Goal: Task Accomplishment & Management: Complete application form

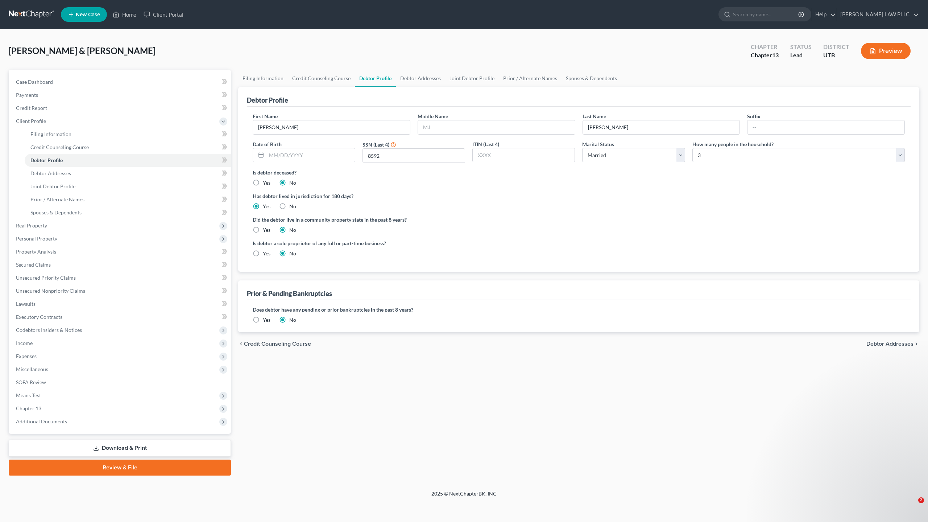
select select "1"
select select "2"
click at [73, 293] on span "Unsecured Nonpriority Claims" at bounding box center [50, 290] width 69 height 6
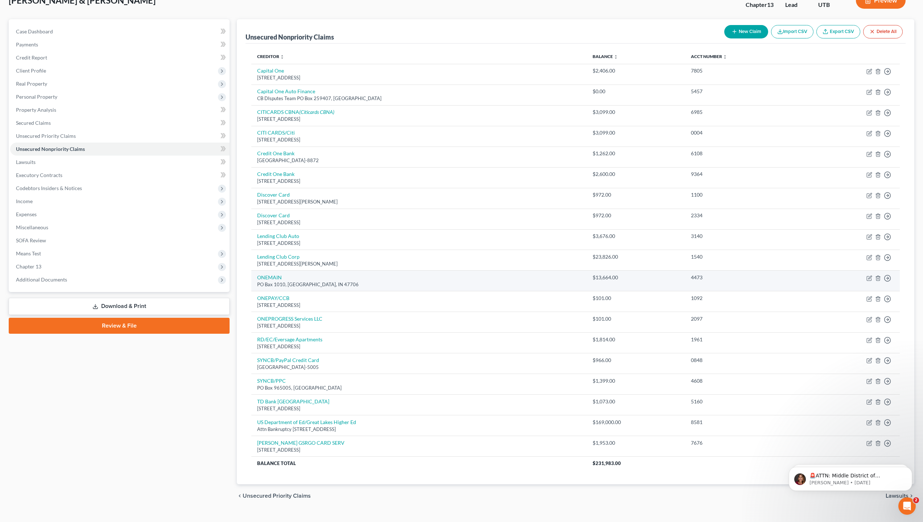
scroll to position [63, 0]
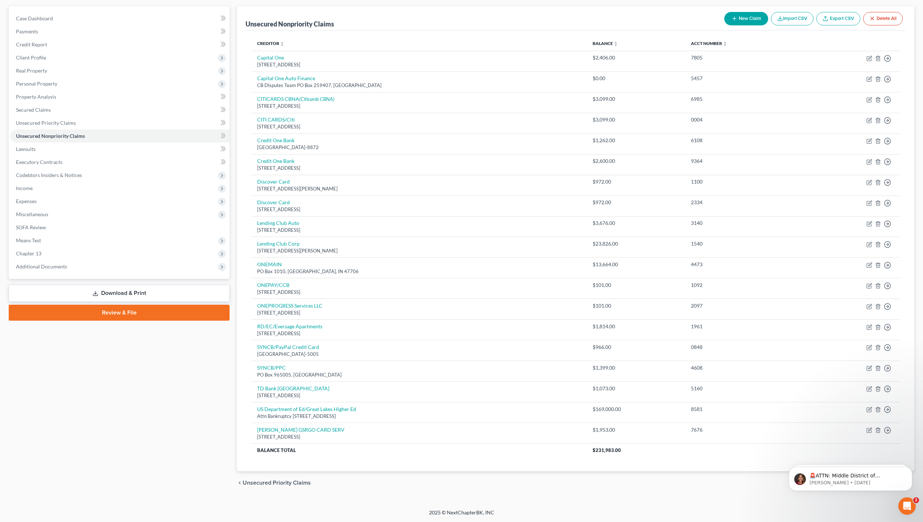
click at [750, 18] on button "New Claim" at bounding box center [746, 18] width 44 height 13
select select "2"
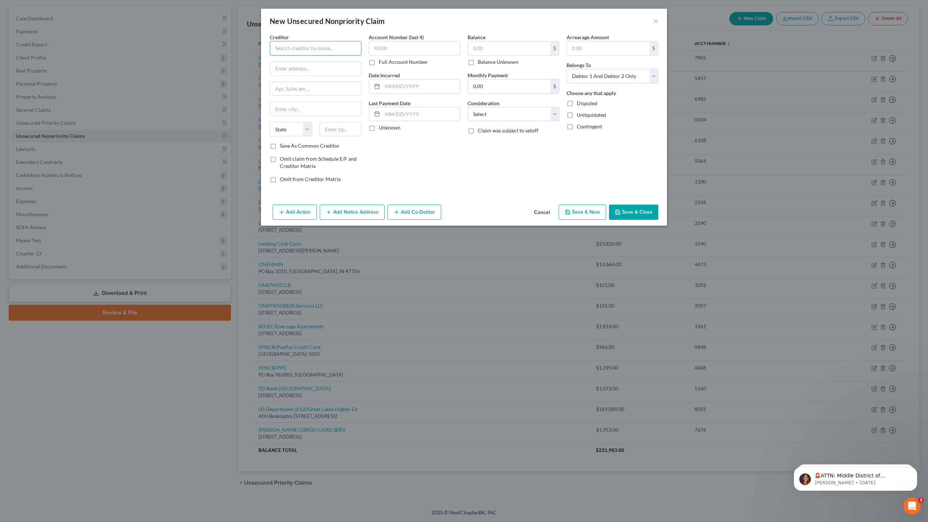
click at [332, 46] on input "text" at bounding box center [316, 48] width 92 height 14
type input "Santander/LendingClub"
click at [330, 66] on input "text" at bounding box center [315, 69] width 91 height 14
type input "PO Box 513717"
click at [303, 109] on input "text" at bounding box center [315, 109] width 91 height 14
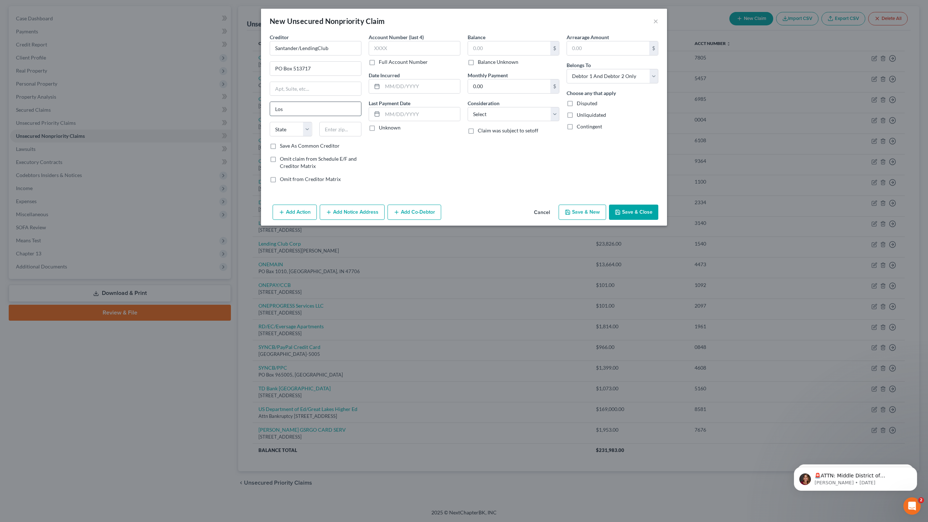
type input "Los Angeles"
click at [301, 129] on select "State [US_STATE] AK AR AZ CA CO CT DE DC [GEOGRAPHIC_DATA] [GEOGRAPHIC_DATA] GU…" at bounding box center [291, 129] width 42 height 14
select select "4"
click at [270, 122] on select "State [US_STATE] AK AR AZ CA CO CT DE DC [GEOGRAPHIC_DATA] [GEOGRAPHIC_DATA] GU…" at bounding box center [291, 129] width 42 height 14
click at [337, 128] on input "text" at bounding box center [340, 129] width 42 height 14
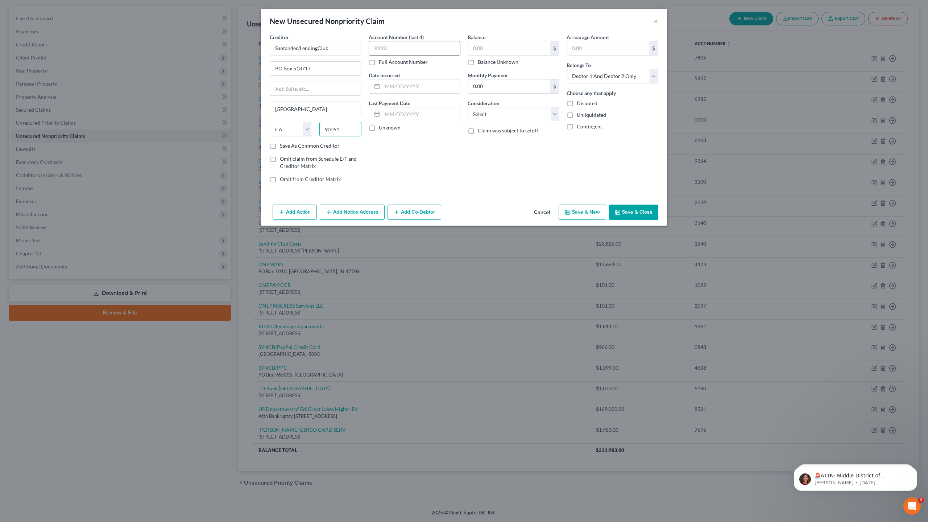
type input "90051"
click at [410, 47] on input "text" at bounding box center [415, 48] width 92 height 14
type input "1092"
click at [497, 51] on input "text" at bounding box center [509, 48] width 82 height 14
drag, startPoint x: 490, startPoint y: 51, endPoint x: 464, endPoint y: 50, distance: 26.1
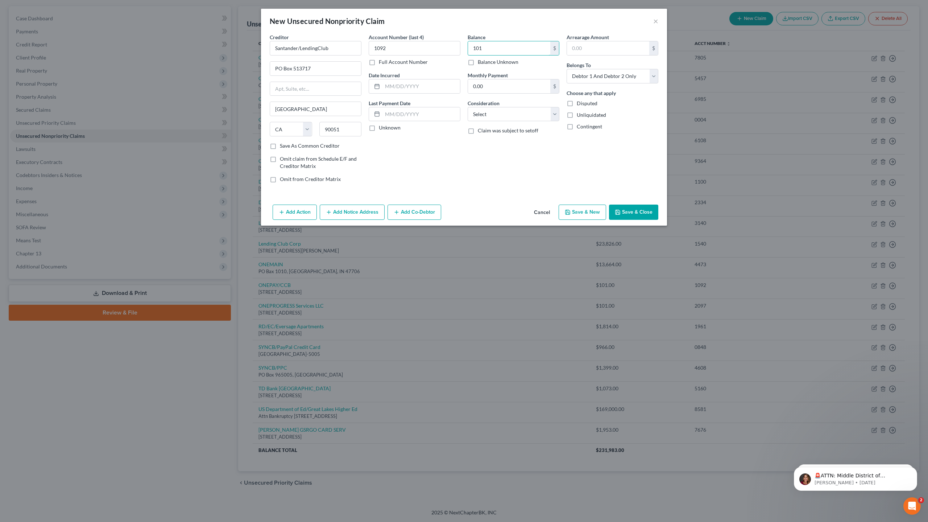
click at [464, 50] on div "Balance 101.00 $ Balance Unknown Balance Undetermined 101 $ Balance Unknown Mon…" at bounding box center [513, 110] width 99 height 155
type input "3,676"
click at [383, 85] on input "text" at bounding box center [421, 86] width 78 height 14
type input "08/17/2022"
click at [494, 115] on select "Select Cable / Satellite Services Collection Agency Credit Card Debt Debt Couns…" at bounding box center [514, 114] width 92 height 14
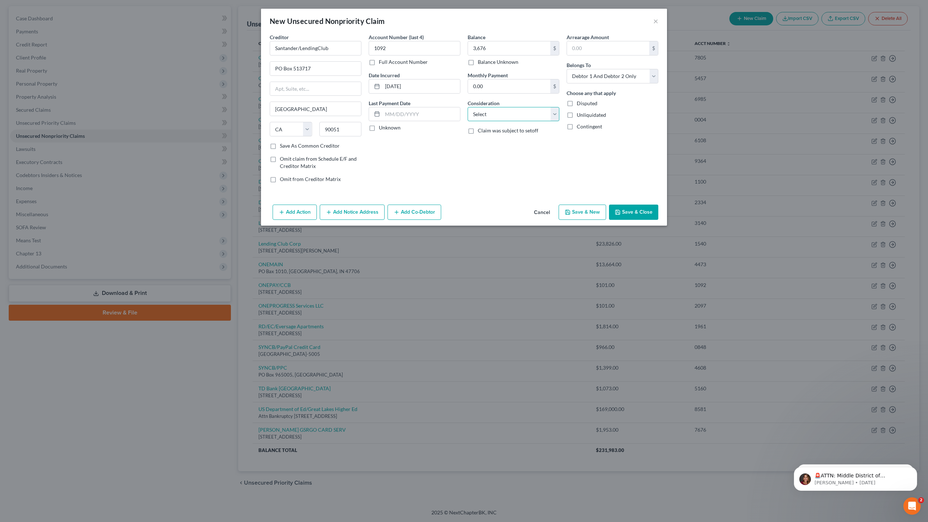
select select "10"
click at [468, 107] on select "Select Cable / Satellite Services Collection Agency Credit Card Debt Debt Couns…" at bounding box center [514, 114] width 92 height 14
click at [612, 77] on select "Select Debtor 1 Only Debtor 2 Only Debtor 1 And Debtor 2 Only At Least One Of T…" at bounding box center [613, 76] width 92 height 14
select select "0"
click at [567, 69] on select "Select Debtor 1 Only Debtor 2 Only Debtor 1 And Debtor 2 Only At Least One Of T…" at bounding box center [613, 76] width 92 height 14
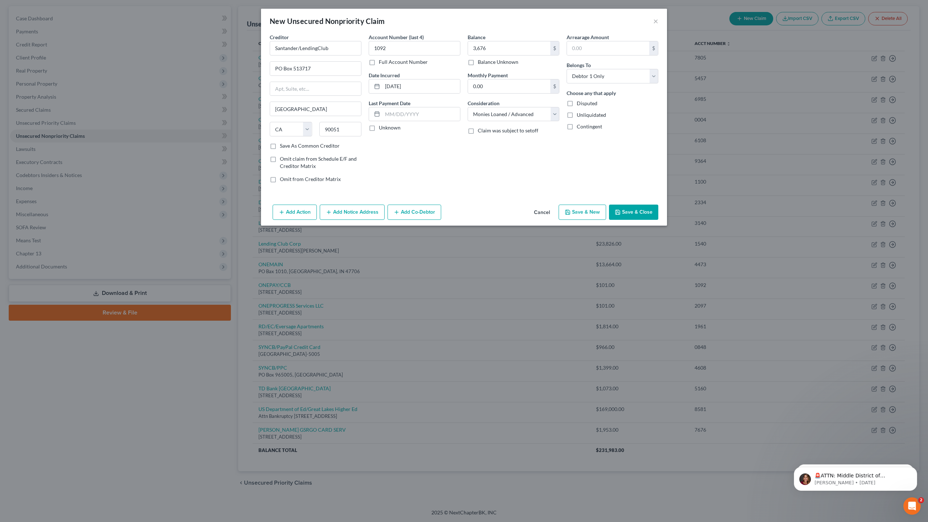
click at [583, 216] on button "Save & New" at bounding box center [582, 211] width 47 height 15
select select "2"
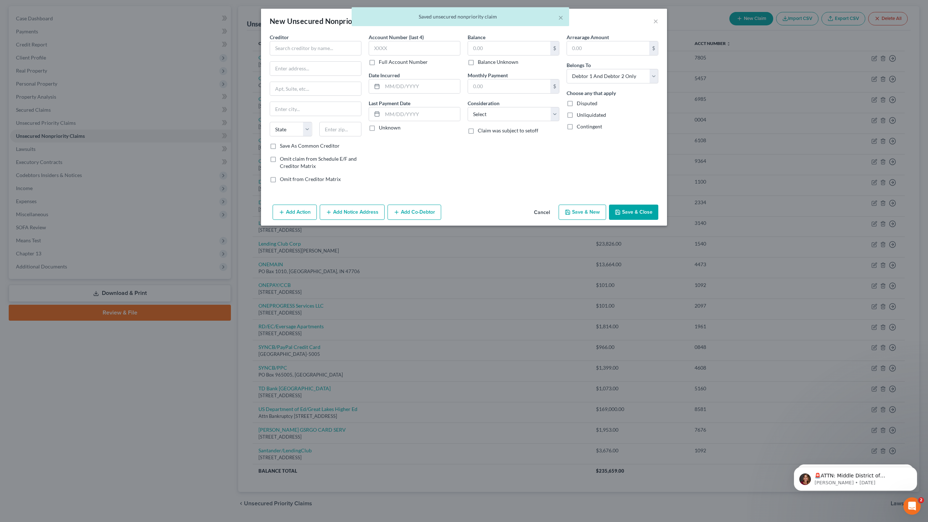
click at [658, 20] on div "× Saved unsecured nonpriority claim" at bounding box center [460, 18] width 928 height 22
click at [656, 21] on div "× Saved unsecured nonpriority claim" at bounding box center [460, 18] width 928 height 22
click at [655, 21] on button "×" at bounding box center [655, 21] width 5 height 9
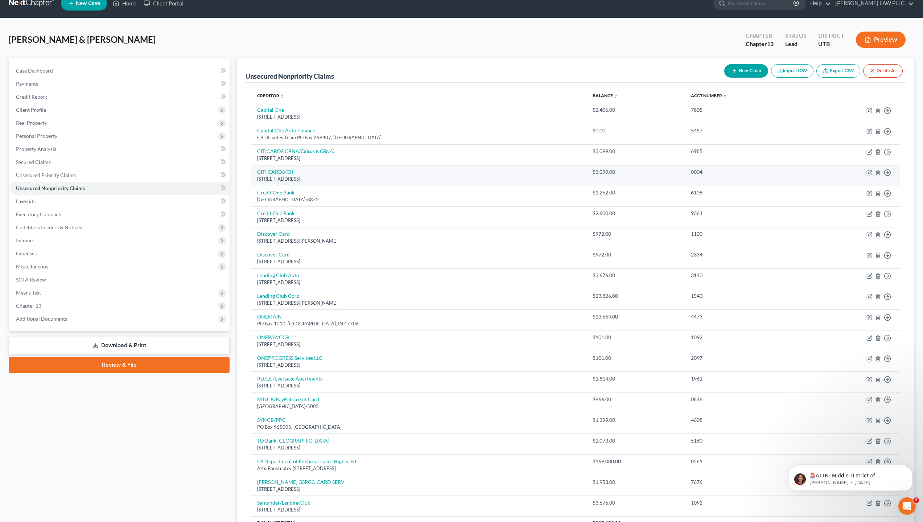
scroll to position [0, 0]
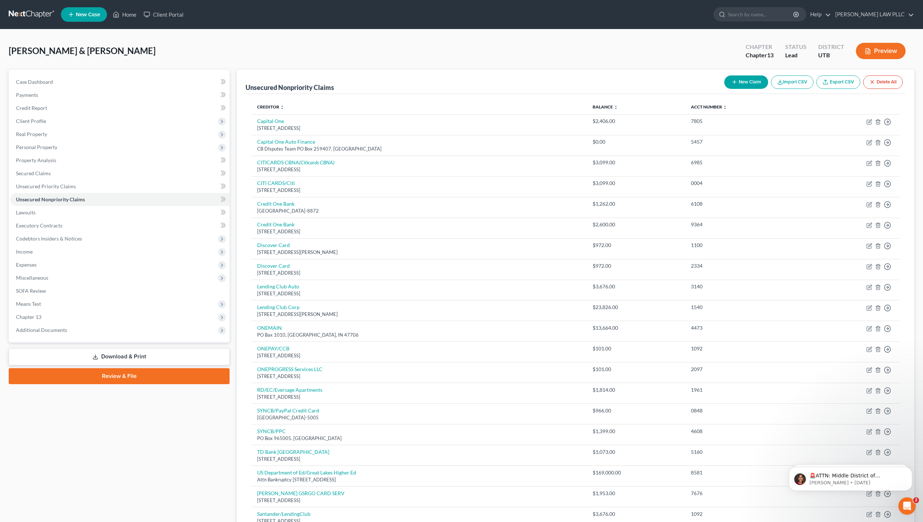
click at [753, 82] on button "New Claim" at bounding box center [746, 81] width 44 height 13
select select "2"
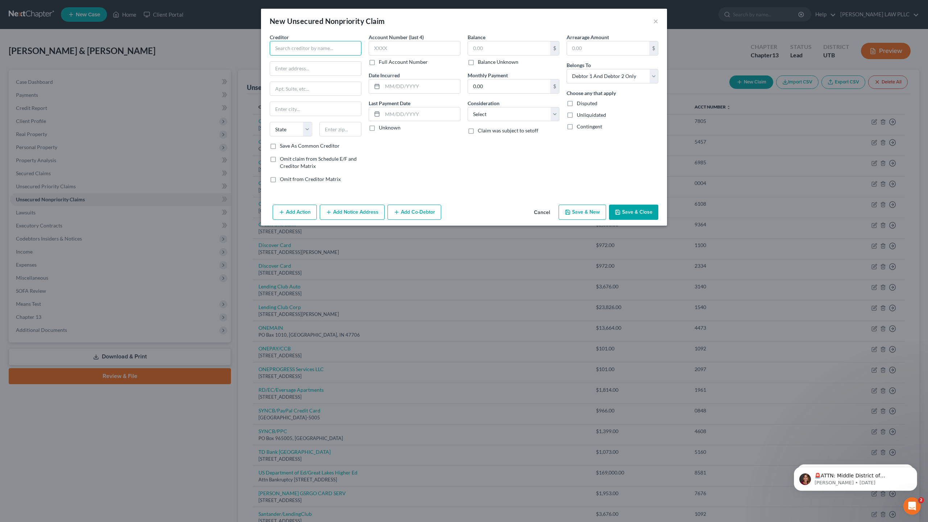
click at [306, 48] on input "text" at bounding box center [316, 48] width 92 height 14
type input "SYNCB/AMAZON"
click at [409, 45] on input "text" at bounding box center [415, 48] width 92 height 14
type input "4578"
click at [390, 87] on input "text" at bounding box center [421, 86] width 78 height 14
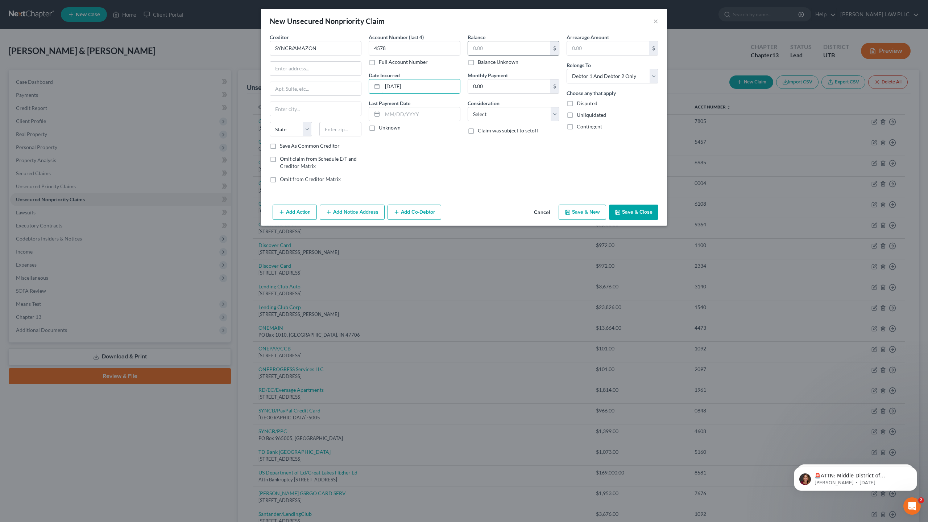
type input "07/08/2021"
click at [499, 50] on input "text" at bounding box center [509, 48] width 82 height 14
type input "1,814"
click at [499, 115] on select "Select Cable / Satellite Services Collection Agency Credit Card Debt Debt Couns…" at bounding box center [514, 114] width 92 height 14
select select "2"
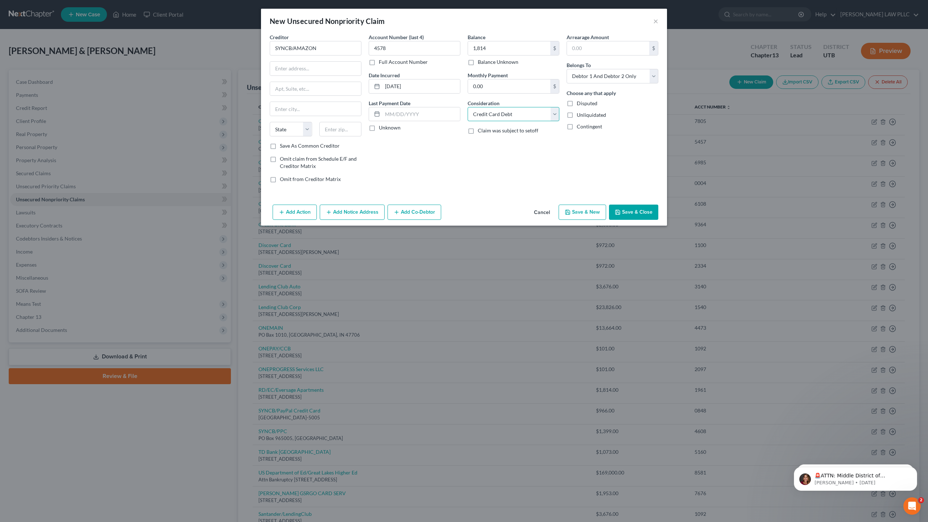
click at [468, 107] on select "Select Cable / Satellite Services Collection Agency Credit Card Debt Debt Couns…" at bounding box center [514, 114] width 92 height 14
click at [306, 74] on input "text" at bounding box center [315, 69] width 91 height 14
type input "PO Box 71727"
click at [295, 108] on input "text" at bounding box center [315, 109] width 91 height 14
type input "Philadelphia"
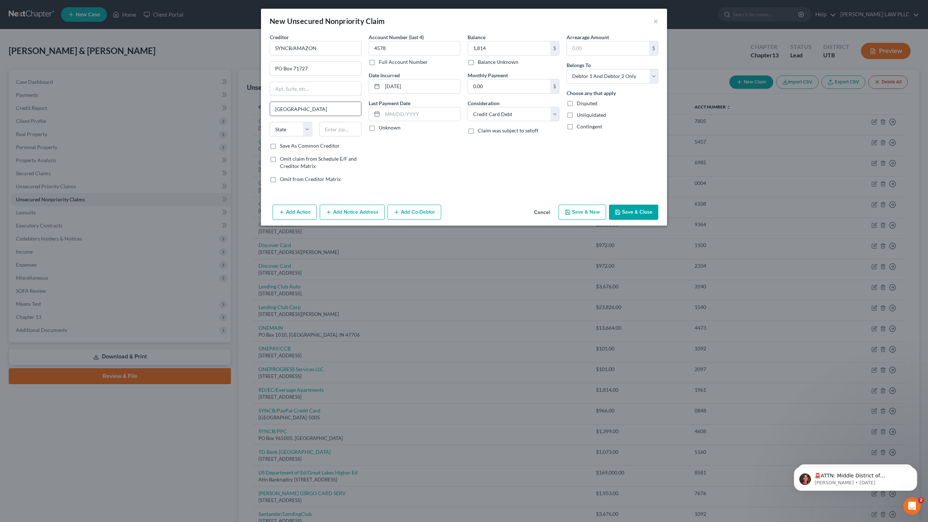
type input "PO Box 7346"
type input "19101-7346"
click at [333, 89] on input "PO Box 7346" at bounding box center [315, 89] width 91 height 14
type input "PO Box 71727"
click at [308, 130] on select "State [US_STATE] AK AR AZ CA CO CT DE DC [GEOGRAPHIC_DATA] [GEOGRAPHIC_DATA] GU…" at bounding box center [291, 129] width 42 height 14
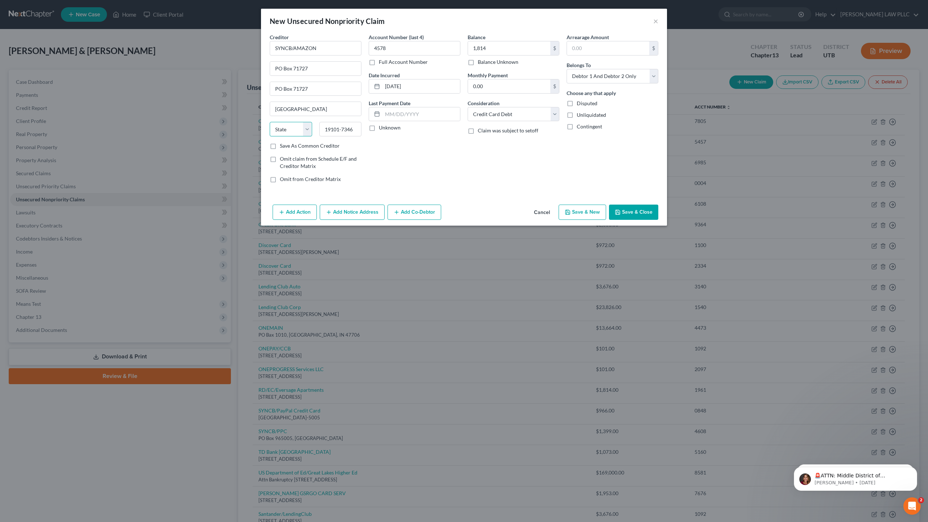
select select "39"
click at [270, 122] on select "State [US_STATE] AK AR AZ CA CO CT DE DC [GEOGRAPHIC_DATA] [GEOGRAPHIC_DATA] GU…" at bounding box center [291, 129] width 42 height 14
click at [344, 128] on input "19101-7346" at bounding box center [340, 129] width 42 height 14
click at [353, 128] on input "19101-7346" at bounding box center [340, 129] width 42 height 14
type input "19176"
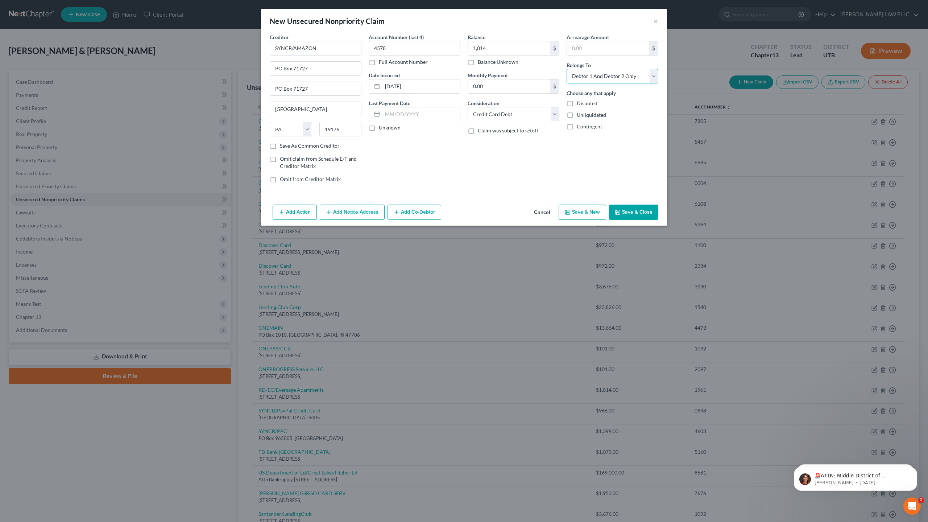
click at [610, 76] on select "Select Debtor 1 Only Debtor 2 Only Debtor 1 And Debtor 2 Only At Least One Of T…" at bounding box center [613, 76] width 92 height 14
select select "0"
click at [567, 69] on select "Select Debtor 1 Only Debtor 2 Only Debtor 1 And Debtor 2 Only At Least One Of T…" at bounding box center [613, 76] width 92 height 14
click at [582, 213] on button "Save & New" at bounding box center [582, 211] width 47 height 15
select select "2"
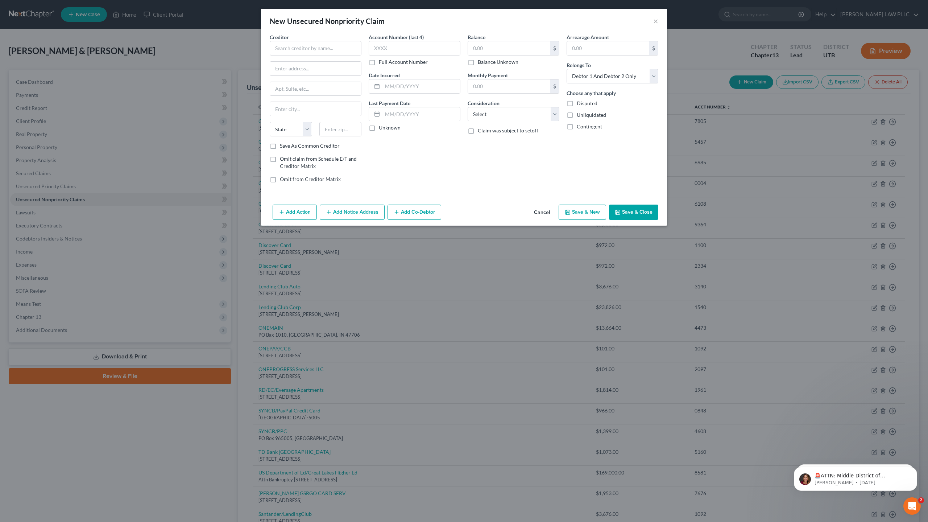
type input "1,814.00"
click at [317, 48] on input "text" at bounding box center [316, 48] width 92 height 14
type input "SYNCB/PPC"
click at [393, 51] on input "text" at bounding box center [415, 48] width 92 height 14
type input "4419"
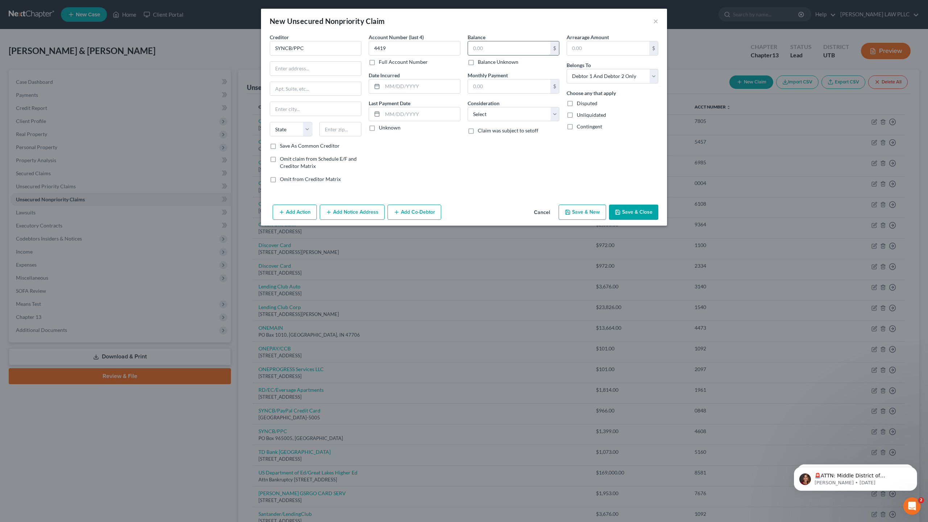
click at [489, 47] on input "text" at bounding box center [509, 48] width 82 height 14
type input "1,399"
click at [402, 92] on input "text" at bounding box center [421, 86] width 78 height 14
type input "03/08/2022"
click at [311, 67] on input "text" at bounding box center [315, 69] width 91 height 14
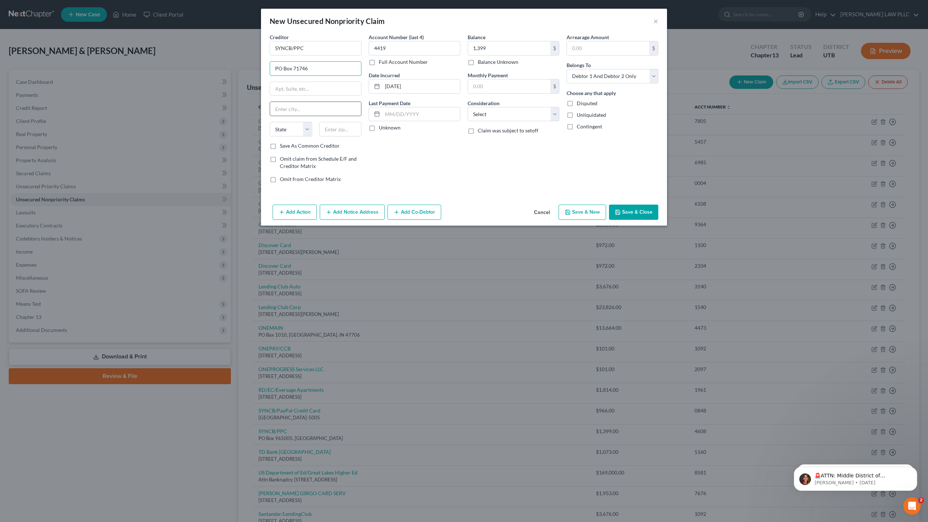
type input "PO Box 71746"
click at [305, 111] on input "text" at bounding box center [315, 109] width 91 height 14
click at [316, 86] on input "text" at bounding box center [315, 89] width 91 height 14
click at [298, 108] on input "Phil" at bounding box center [315, 109] width 91 height 14
type input "Philadelphia"
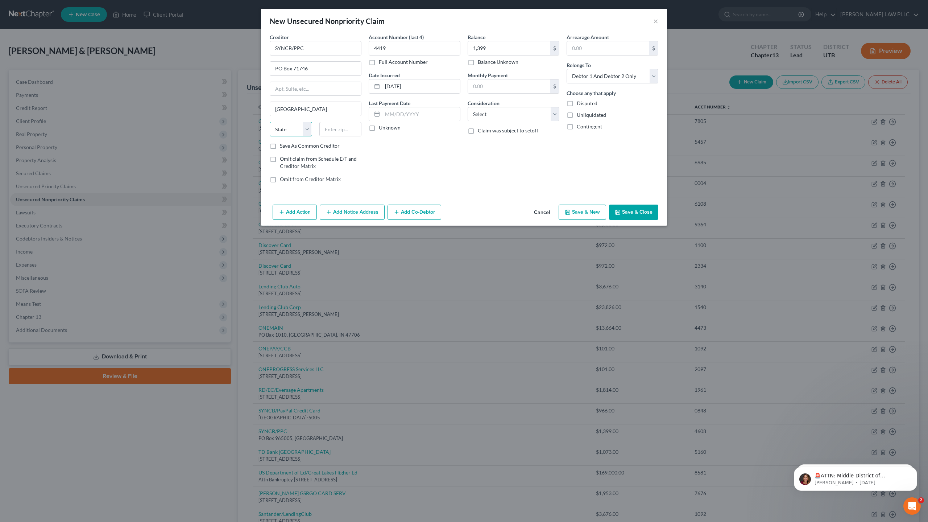
click at [297, 127] on select "State [US_STATE] AK AR AZ CA CO CT DE DC [GEOGRAPHIC_DATA] [GEOGRAPHIC_DATA] GU…" at bounding box center [291, 129] width 42 height 14
select select "39"
click at [270, 122] on select "State [US_STATE] AK AR AZ CA CO CT DE DC [GEOGRAPHIC_DATA] [GEOGRAPHIC_DATA] GU…" at bounding box center [291, 129] width 42 height 14
click at [344, 131] on input "text" at bounding box center [340, 129] width 42 height 14
type input "19176"
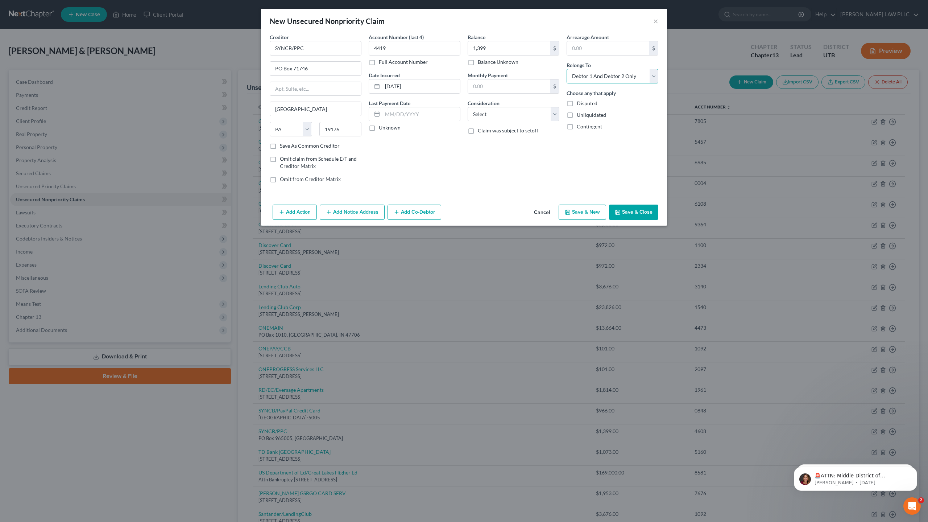
click at [609, 73] on select "Select Debtor 1 Only Debtor 2 Only Debtor 1 And Debtor 2 Only At Least One Of T…" at bounding box center [613, 76] width 92 height 14
select select "0"
click at [567, 69] on select "Select Debtor 1 Only Debtor 2 Only Debtor 1 And Debtor 2 Only At Least One Of T…" at bounding box center [613, 76] width 92 height 14
click at [515, 114] on select "Select Cable / Satellite Services Collection Agency Credit Card Debt Debt Couns…" at bounding box center [514, 114] width 92 height 14
select select "2"
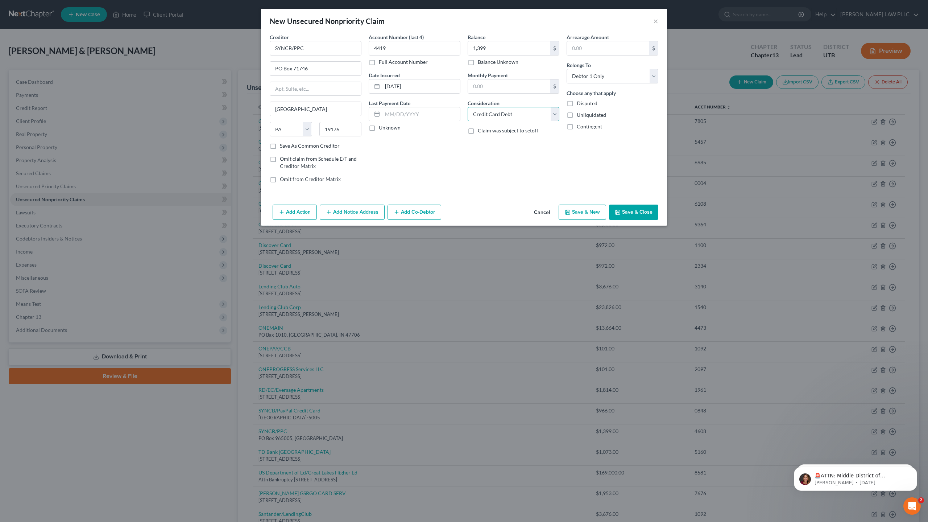
click at [468, 107] on select "Select Cable / Satellite Services Collection Agency Credit Card Debt Debt Couns…" at bounding box center [514, 114] width 92 height 14
click at [580, 211] on button "Save & New" at bounding box center [582, 211] width 47 height 15
select select "2"
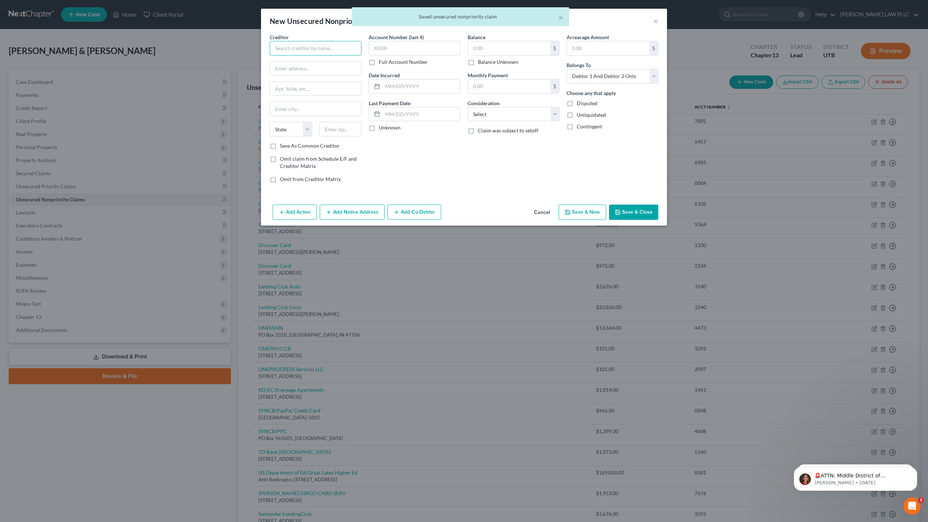
click at [338, 49] on input "text" at bounding box center [316, 48] width 92 height 14
type input "SYNCB/PPMC"
click at [415, 53] on input "text" at bounding box center [415, 48] width 92 height 14
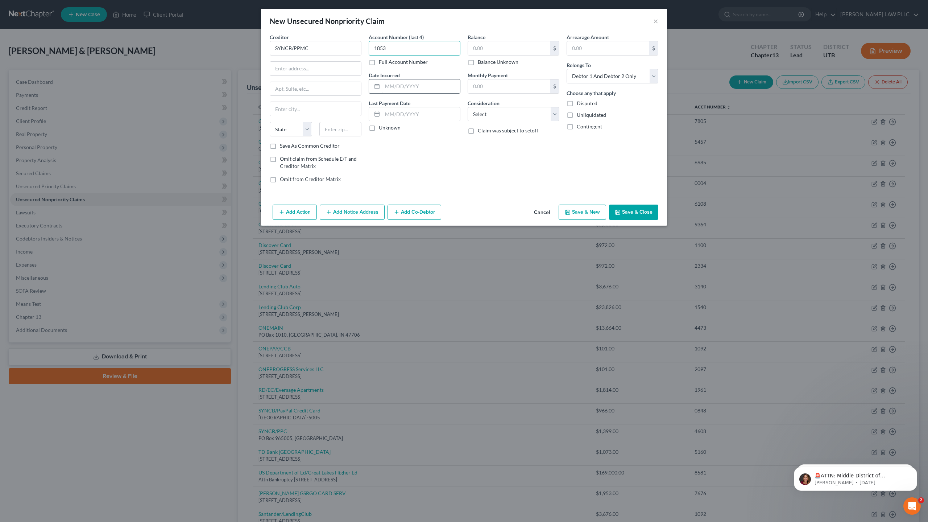
type input "1853"
click at [406, 88] on input "text" at bounding box center [421, 86] width 78 height 14
type input "07/10/2022"
click at [507, 49] on input "text" at bounding box center [509, 48] width 82 height 14
type input "966"
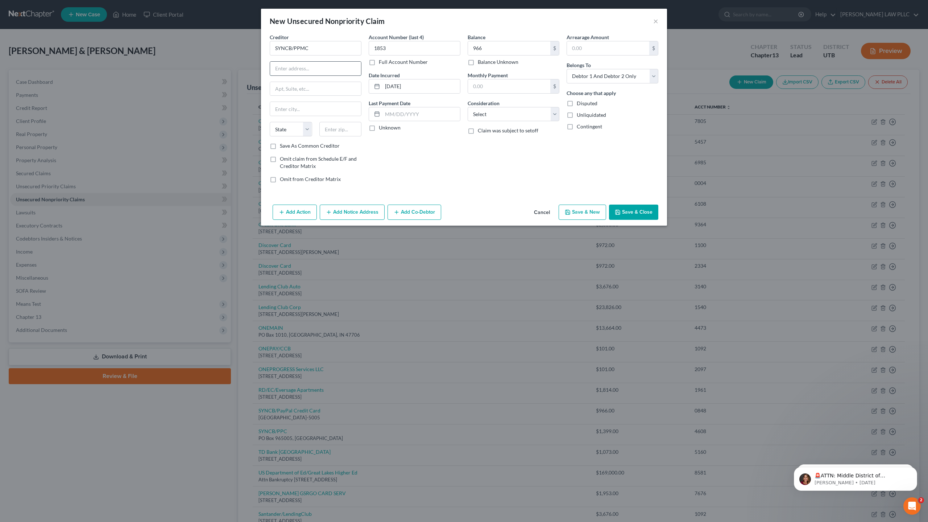
click at [300, 70] on input "text" at bounding box center [315, 69] width 91 height 14
type input "PO Box 71746"
click at [299, 106] on input "text" at bounding box center [315, 109] width 91 height 14
type input "Philadelphia"
click at [514, 112] on select "Select Cable / Satellite Services Collection Agency Credit Card Debt Debt Couns…" at bounding box center [514, 114] width 92 height 14
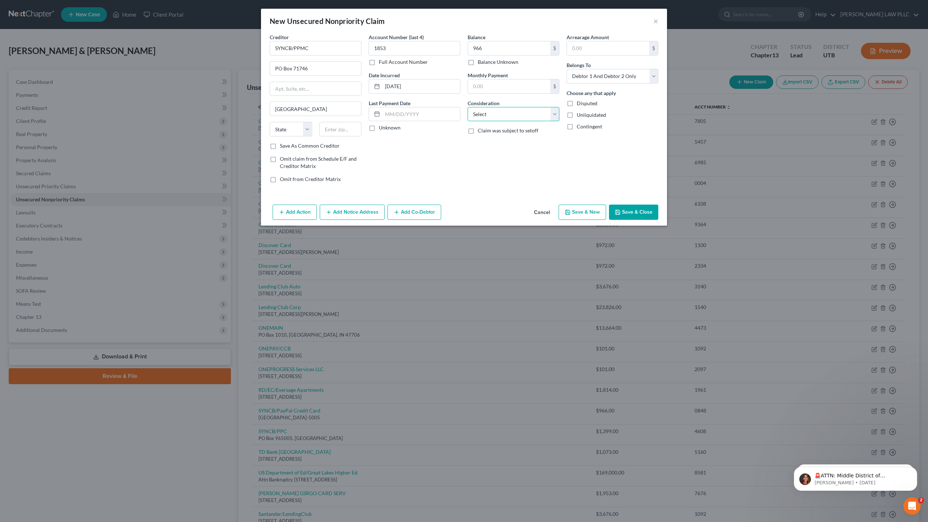
select select "2"
click at [468, 107] on select "Select Cable / Satellite Services Collection Agency Credit Card Debt Debt Couns…" at bounding box center [514, 114] width 92 height 14
click at [587, 75] on select "Select Debtor 1 Only Debtor 2 Only Debtor 1 And Debtor 2 Only At Least One Of T…" at bounding box center [613, 76] width 92 height 14
select select "0"
click at [567, 69] on select "Select Debtor 1 Only Debtor 2 Only Debtor 1 And Debtor 2 Only At Least One Of T…" at bounding box center [613, 76] width 92 height 14
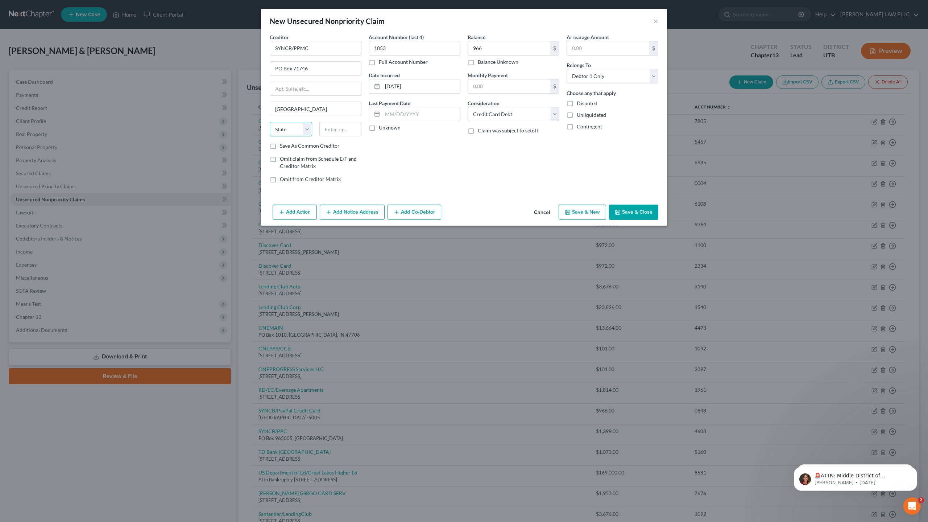
click at [305, 130] on select "State [US_STATE] AK AR AZ CA CO CT DE DC [GEOGRAPHIC_DATA] [GEOGRAPHIC_DATA] GU…" at bounding box center [291, 129] width 42 height 14
select select "39"
click at [270, 122] on select "State [US_STATE] AK AR AZ CA CO CT DE DC [GEOGRAPHIC_DATA] [GEOGRAPHIC_DATA] GU…" at bounding box center [291, 129] width 42 height 14
click at [347, 131] on input "text" at bounding box center [340, 129] width 42 height 14
type input "19176"
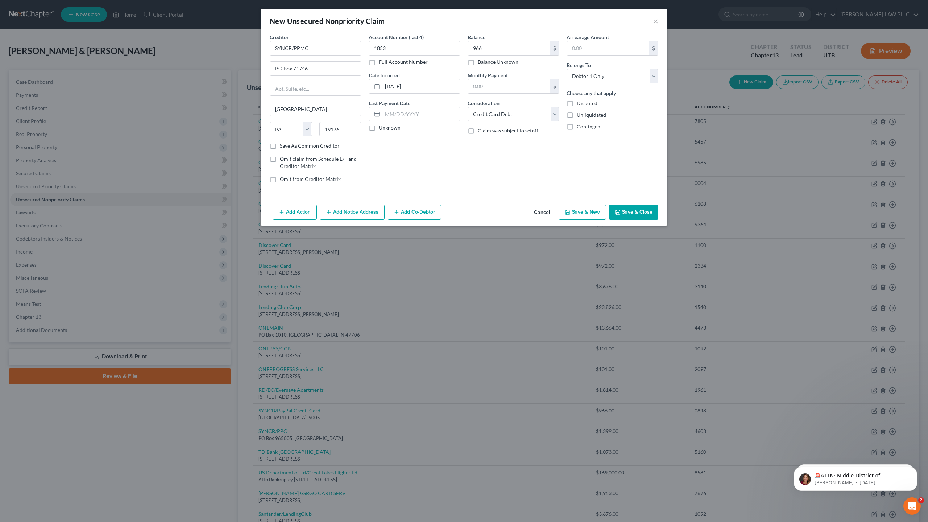
click at [586, 210] on button "Save & New" at bounding box center [582, 211] width 47 height 15
select select "2"
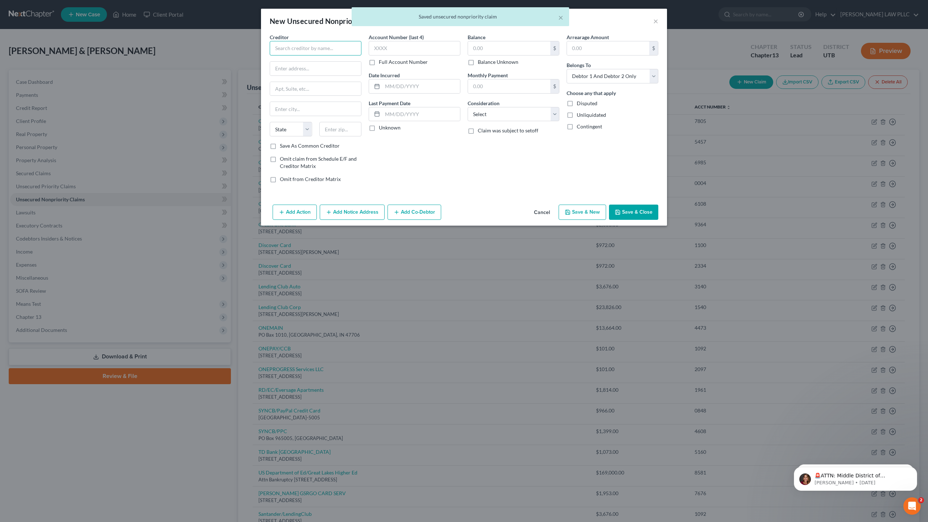
click at [296, 51] on input "text" at bounding box center [316, 48] width 92 height 14
type input "TD Bank USA/Target Credit"
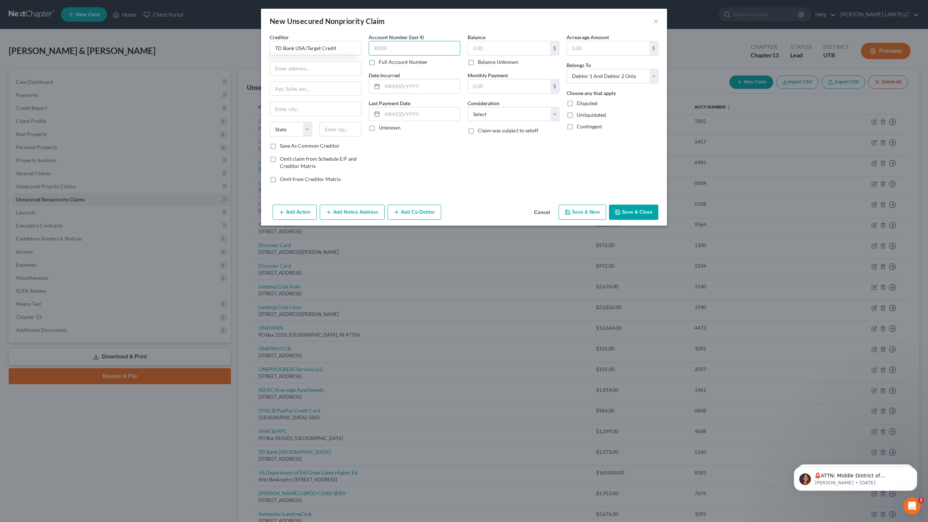
click at [391, 49] on input "text" at bounding box center [415, 48] width 92 height 14
type input "5975"
click at [478, 52] on input "text" at bounding box center [509, 48] width 82 height 14
type input "1,073"
click at [587, 78] on select "Select Debtor 1 Only Debtor 2 Only Debtor 1 And Debtor 2 Only At Least One Of T…" at bounding box center [613, 76] width 92 height 14
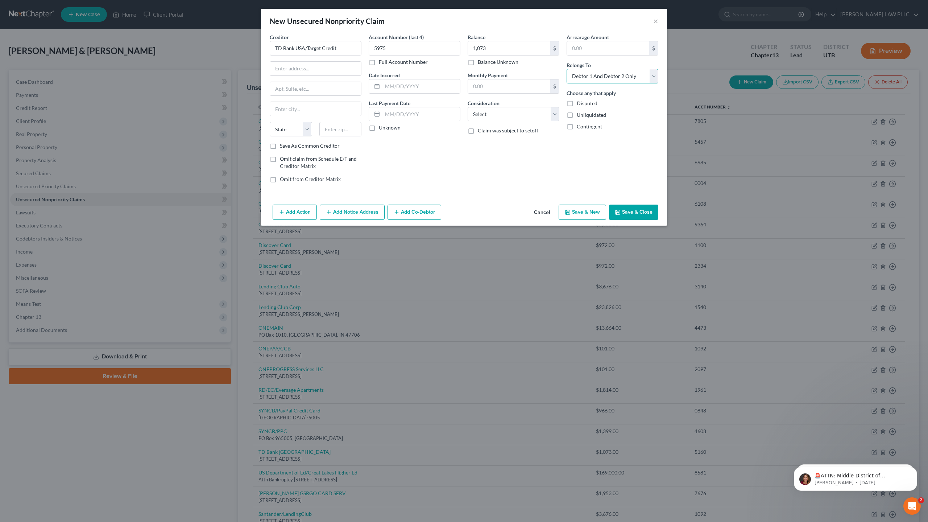
select select "0"
click at [567, 69] on select "Select Debtor 1 Only Debtor 2 Only Debtor 1 And Debtor 2 Only At Least One Of T…" at bounding box center [613, 76] width 92 height 14
click at [398, 88] on input "text" at bounding box center [421, 86] width 78 height 14
type input "12/13/2019"
click at [298, 72] on input "text" at bounding box center [315, 69] width 91 height 14
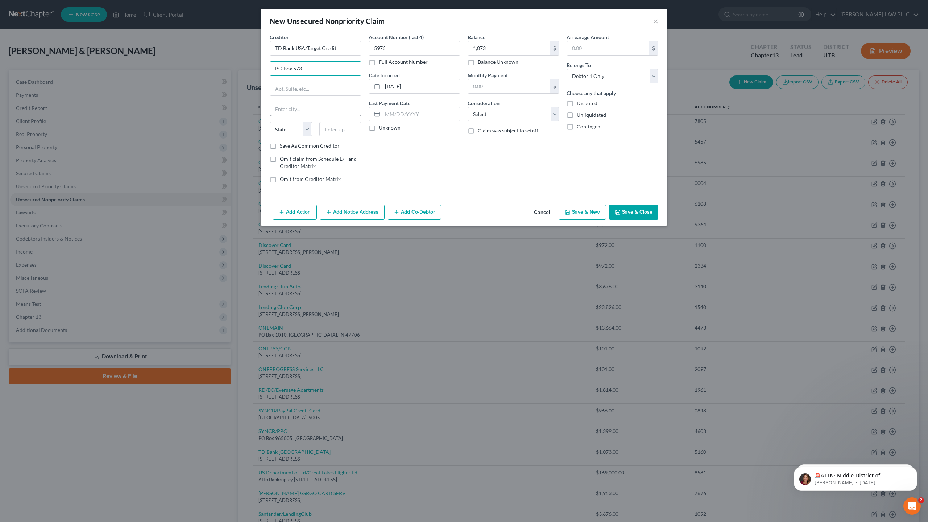
type input "PO Box 573"
click at [285, 112] on input "text" at bounding box center [315, 109] width 91 height 14
type input "[GEOGRAPHIC_DATA]"
click at [289, 130] on select "State [US_STATE] AK AR AZ CA CO CT DE DC [GEOGRAPHIC_DATA] [GEOGRAPHIC_DATA] GU…" at bounding box center [291, 129] width 42 height 14
select select "24"
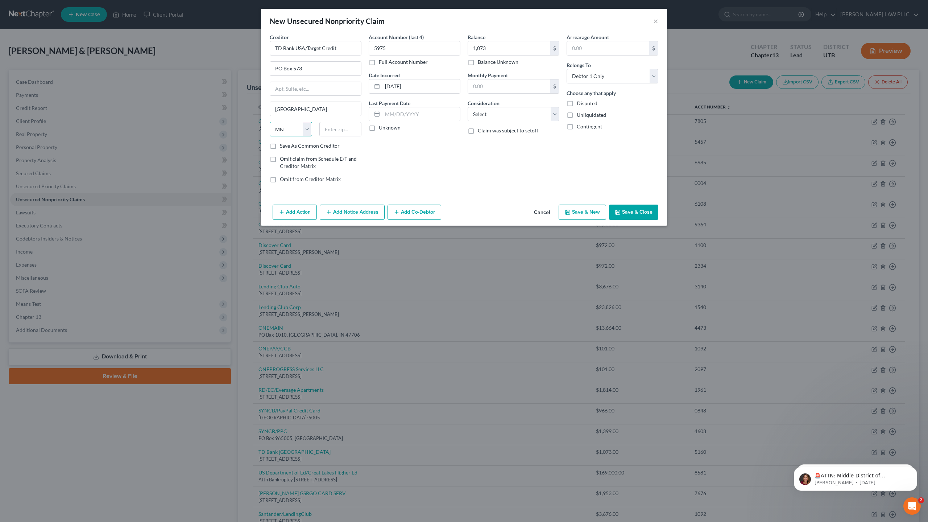
click at [270, 122] on select "State [US_STATE] AK AR AZ CA CO CT DE DC [GEOGRAPHIC_DATA] [GEOGRAPHIC_DATA] GU…" at bounding box center [291, 129] width 42 height 14
click at [341, 132] on input "text" at bounding box center [340, 129] width 42 height 14
type input "55440"
click at [488, 115] on select "Select Cable / Satellite Services Collection Agency Credit Card Debt Debt Couns…" at bounding box center [514, 114] width 92 height 14
select select "2"
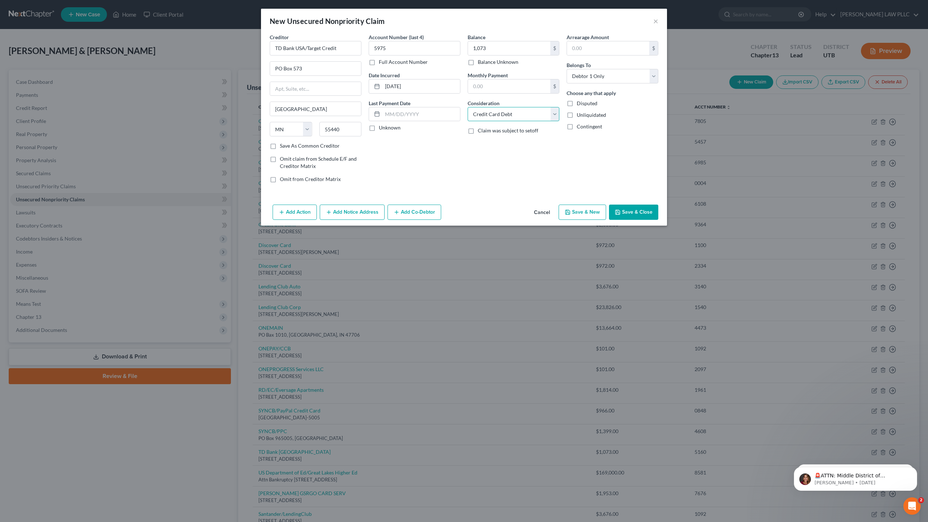
click at [468, 107] on select "Select Cable / Satellite Services Collection Agency Credit Card Debt Debt Couns…" at bounding box center [514, 114] width 92 height 14
click at [590, 210] on button "Save & New" at bounding box center [582, 211] width 47 height 15
select select "2"
click at [308, 48] on input "text" at bounding box center [316, 48] width 92 height 14
drag, startPoint x: 319, startPoint y: 47, endPoint x: 307, endPoint y: 47, distance: 11.2
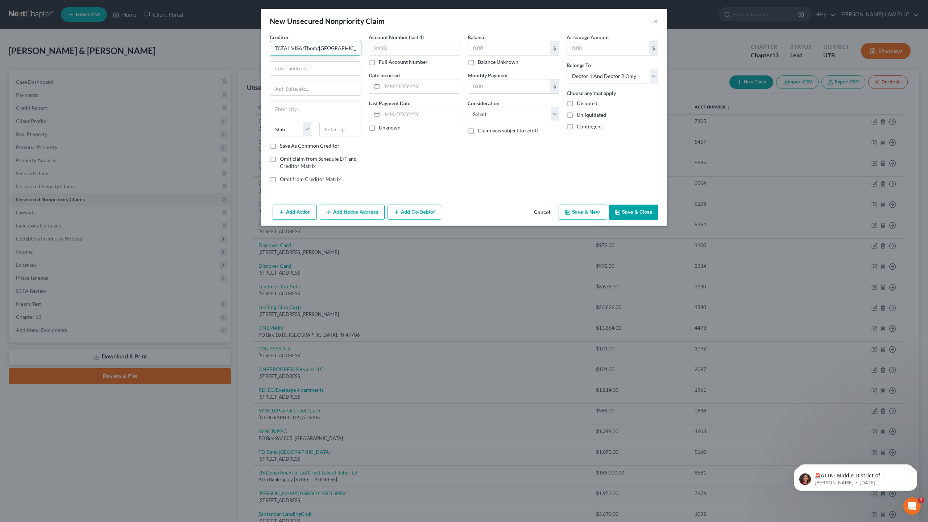
click at [307, 47] on input "TOTAL VISA/Tbom/VT" at bounding box center [316, 48] width 92 height 14
type input "TOTAL VISA/TBOM/[GEOGRAPHIC_DATA]"
click at [389, 44] on input "text" at bounding box center [415, 48] width 92 height 14
type input "0"
type input "5731"
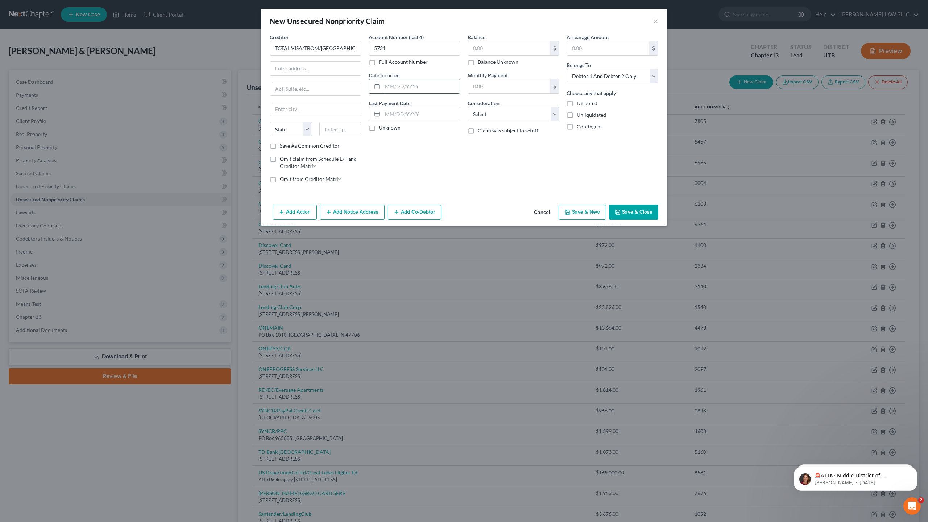
click at [395, 86] on input "text" at bounding box center [421, 86] width 78 height 14
type input "09/02/2018"
click at [483, 47] on input "text" at bounding box center [509, 48] width 82 height 14
click at [306, 66] on input "text" at bounding box center [315, 69] width 91 height 14
type input "2 N Central Ave Fl 10"
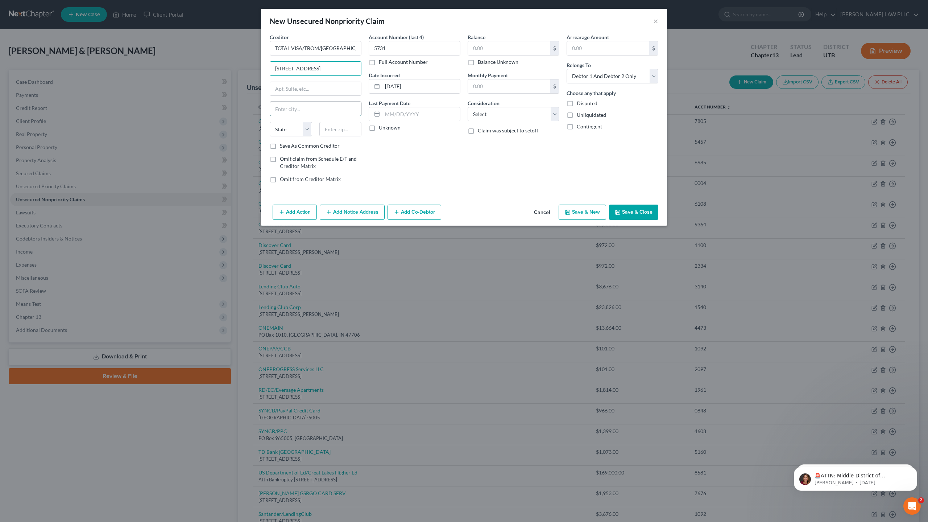
click at [292, 112] on input "text" at bounding box center [315, 109] width 91 height 14
type input "Phoenix"
click at [293, 129] on select "State [US_STATE] AK AR AZ CA CO CT DE DC [GEOGRAPHIC_DATA] [GEOGRAPHIC_DATA] GU…" at bounding box center [291, 129] width 42 height 14
select select "3"
click at [270, 122] on select "State [US_STATE] AK AR AZ CA CO CT DE DC [GEOGRAPHIC_DATA] [GEOGRAPHIC_DATA] GU…" at bounding box center [291, 129] width 42 height 14
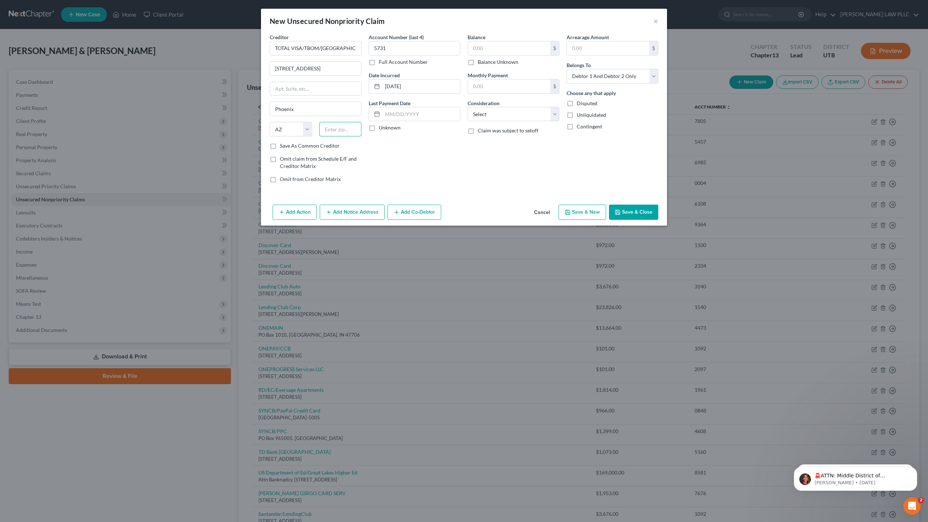
click at [336, 129] on input "text" at bounding box center [340, 129] width 42 height 14
type input "85004"
click at [586, 76] on select "Select Debtor 1 Only Debtor 2 Only Debtor 1 And Debtor 2 Only At Least One Of T…" at bounding box center [613, 76] width 92 height 14
select select "0"
click at [567, 69] on select "Select Debtor 1 Only Debtor 2 Only Debtor 1 And Debtor 2 Only At Least One Of T…" at bounding box center [613, 76] width 92 height 14
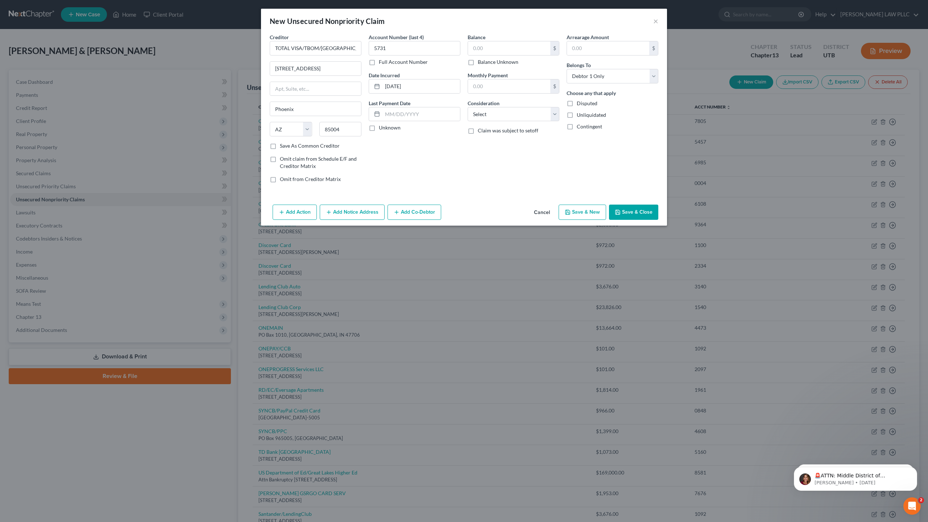
click at [478, 64] on label "Balance Unknown" at bounding box center [498, 61] width 41 height 7
click at [481, 63] on input "Balance Unknown" at bounding box center [483, 60] width 5 height 5
checkbox input "true"
type input "0.00"
click at [496, 112] on select "Select Cable / Satellite Services Collection Agency Credit Card Debt Debt Couns…" at bounding box center [514, 114] width 92 height 14
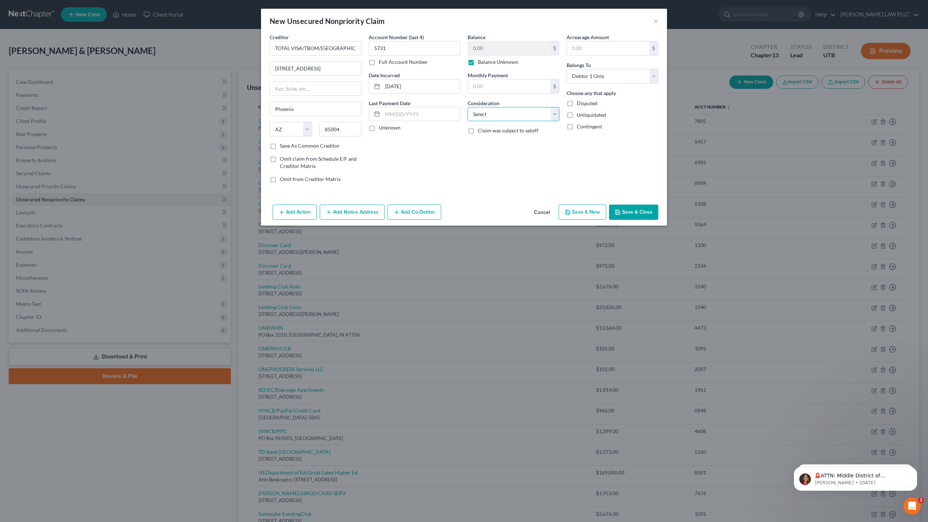
select select "2"
click at [468, 107] on select "Select Cable / Satellite Services Collection Agency Credit Card Debt Debt Couns…" at bounding box center [514, 114] width 92 height 14
click at [588, 211] on button "Save & New" at bounding box center [582, 211] width 47 height 15
select select "2"
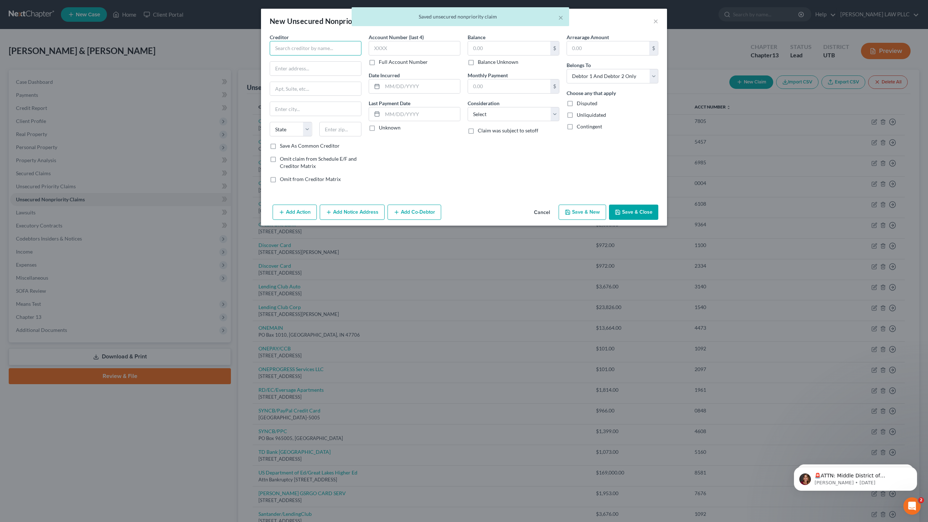
click at [296, 50] on input "text" at bounding box center [316, 48] width 92 height 14
type input "UPLIFT/CELTIC BANK"
click at [392, 49] on input "text" at bounding box center [415, 48] width 92 height 14
type input "1208"
click at [497, 47] on input "text" at bounding box center [509, 48] width 82 height 14
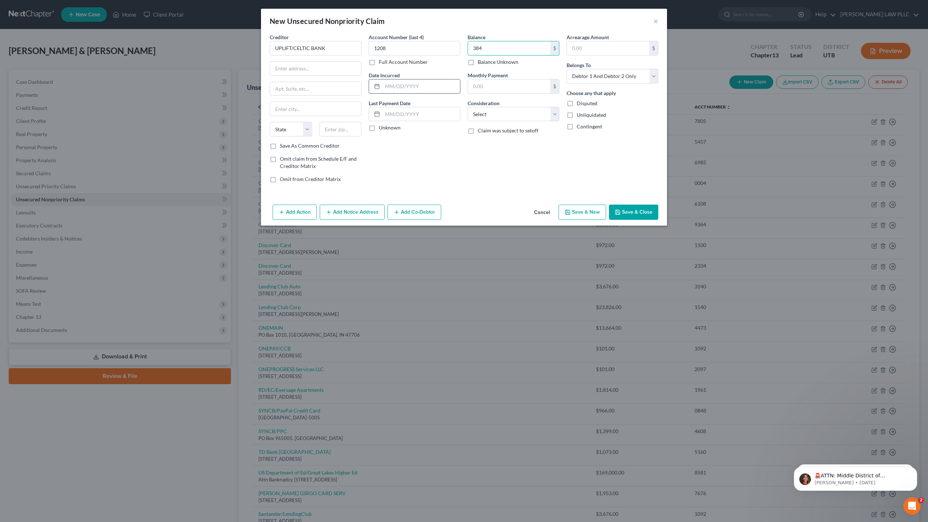
type input "384"
click at [397, 90] on input "text" at bounding box center [421, 86] width 78 height 14
type input "04/30/2025"
click at [589, 76] on select "Select Debtor 1 Only Debtor 2 Only Debtor 1 And Debtor 2 Only At Least One Of T…" at bounding box center [613, 76] width 92 height 14
select select "0"
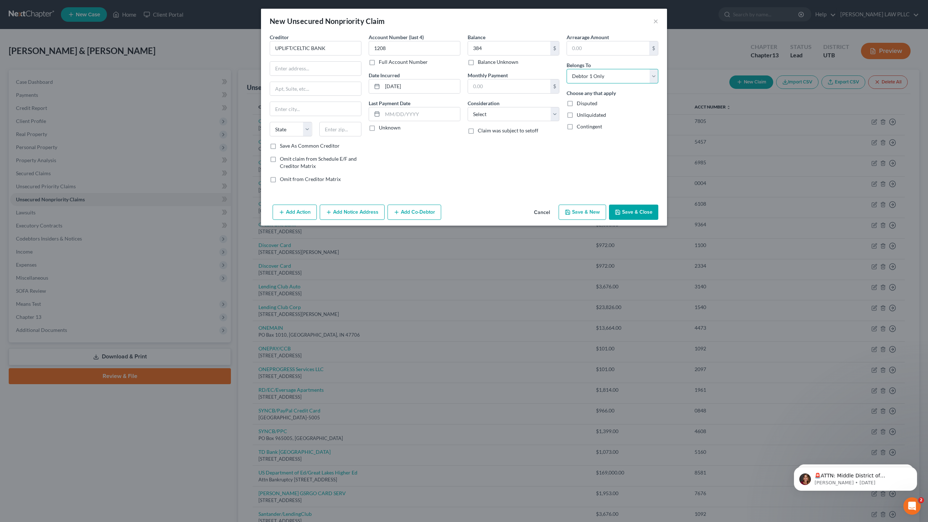
click at [567, 69] on select "Select Debtor 1 Only Debtor 2 Only Debtor 1 And Debtor 2 Only At Least One Of T…" at bounding box center [613, 76] width 92 height 14
click at [299, 68] on input "text" at bounding box center [315, 69] width 91 height 14
type input "440 N Wolfe Rd"
click at [302, 109] on input "text" at bounding box center [315, 109] width 91 height 14
type input "Sunnyvale"
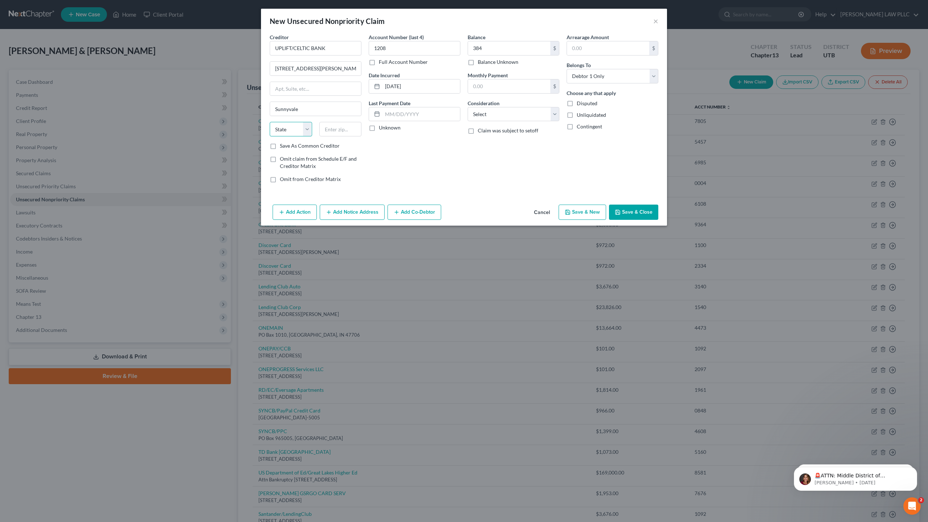
click at [302, 129] on select "State [US_STATE] AK AR AZ CA CO CT DE DC [GEOGRAPHIC_DATA] [GEOGRAPHIC_DATA] GU…" at bounding box center [291, 129] width 42 height 14
select select "4"
click at [270, 122] on select "State [US_STATE] AK AR AZ CA CO CT DE DC [GEOGRAPHIC_DATA] [GEOGRAPHIC_DATA] GU…" at bounding box center [291, 129] width 42 height 14
click at [328, 127] on input "text" at bounding box center [340, 129] width 42 height 14
type input "94085"
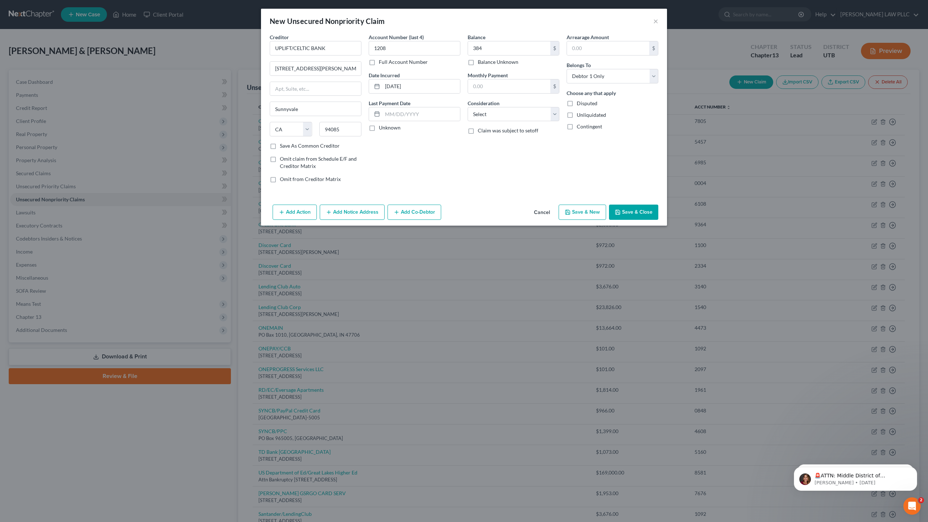
click at [645, 211] on button "Save & Close" at bounding box center [633, 211] width 49 height 15
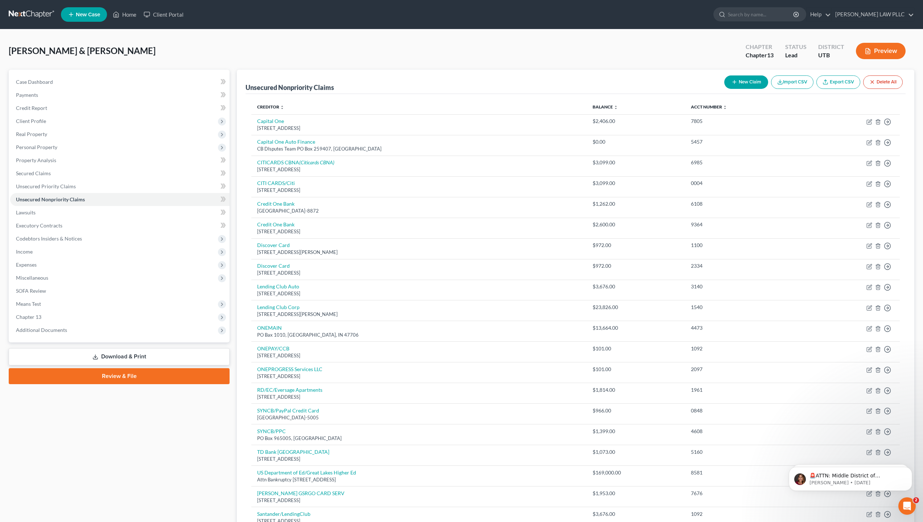
click at [744, 82] on button "New Claim" at bounding box center [746, 81] width 44 height 13
select select "2"
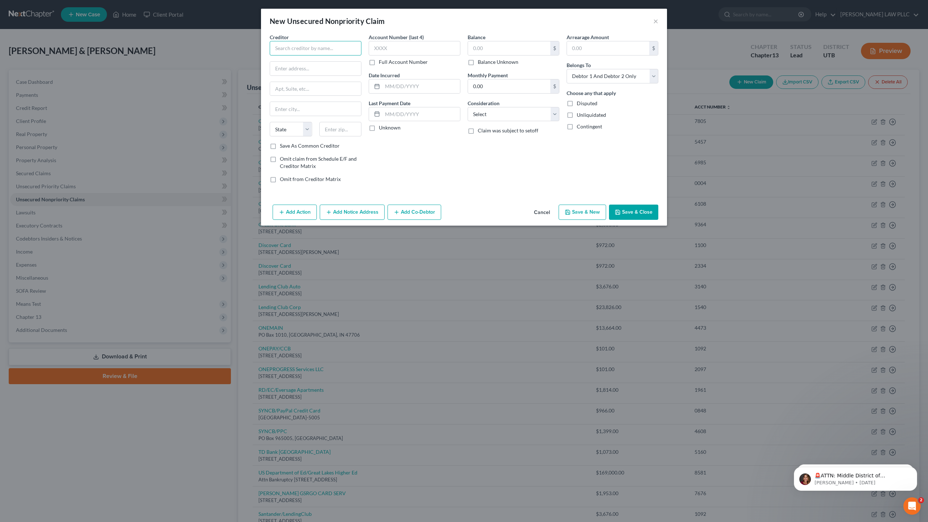
click at [326, 43] on input "text" at bounding box center [316, 48] width 92 height 14
type input "American Express"
click at [385, 46] on input "text" at bounding box center [415, 48] width 92 height 14
type input "4857"
click at [487, 49] on input "text" at bounding box center [509, 48] width 82 height 14
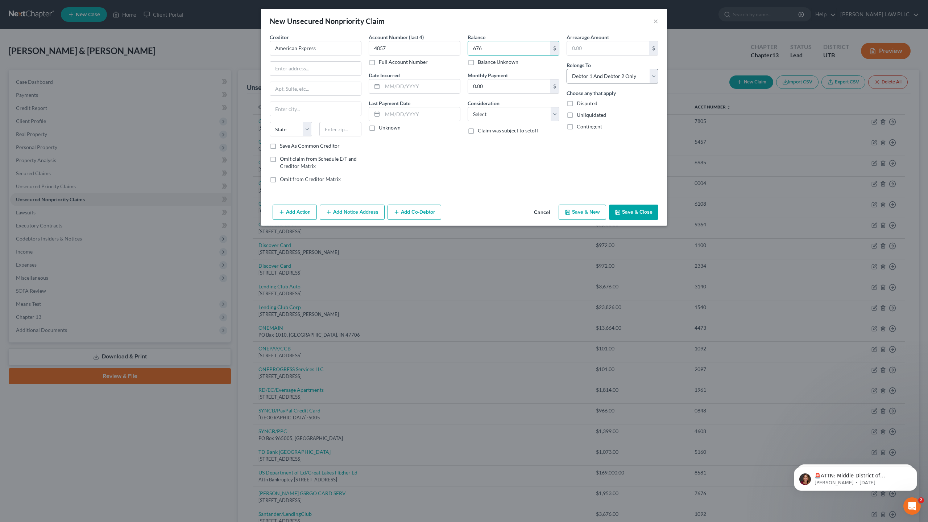
type input "676"
click at [593, 77] on select "Select Debtor 1 Only Debtor 2 Only Debtor 1 And Debtor 2 Only At Least One Of T…" at bounding box center [613, 76] width 92 height 14
select select "0"
click at [567, 69] on select "Select Debtor 1 Only Debtor 2 Only Debtor 1 And Debtor 2 Only At Least One Of T…" at bounding box center [613, 76] width 92 height 14
click at [294, 70] on input "text" at bounding box center [315, 69] width 91 height 14
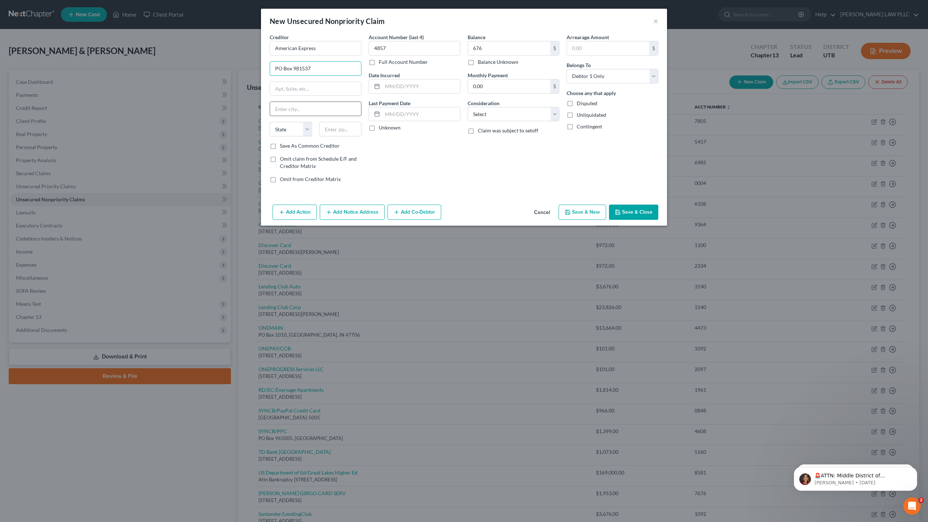
type input "PO Box 981537"
click at [289, 109] on input "text" at bounding box center [315, 109] width 91 height 14
type input "[GEOGRAPHIC_DATA]"
click at [294, 124] on select "State [US_STATE] AK AR AZ CA CO CT DE DC [GEOGRAPHIC_DATA] [GEOGRAPHIC_DATA] GU…" at bounding box center [291, 129] width 42 height 14
select select "45"
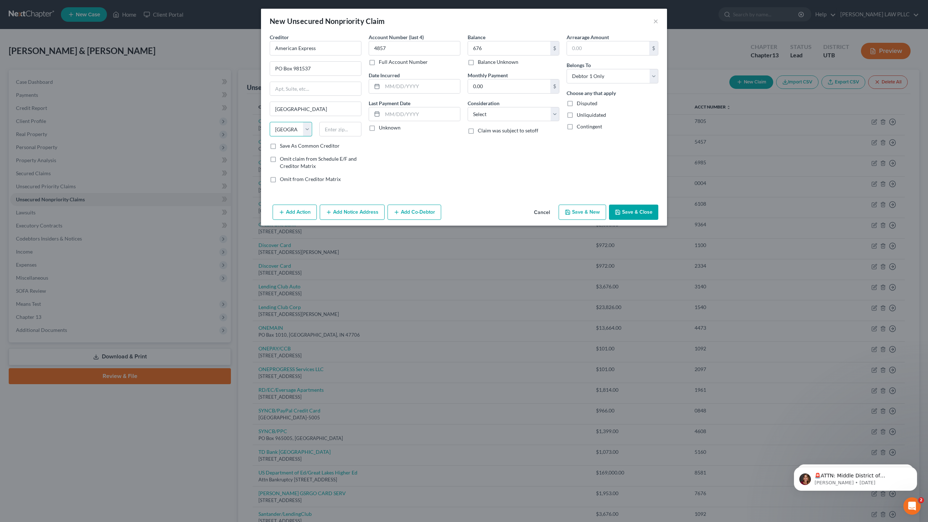
click at [270, 122] on select "State [US_STATE] AK AR AZ CA CO CT DE DC [GEOGRAPHIC_DATA] [GEOGRAPHIC_DATA] GU…" at bounding box center [291, 129] width 42 height 14
click at [341, 128] on input "text" at bounding box center [340, 129] width 42 height 14
type input "79998"
click at [400, 87] on input "text" at bounding box center [421, 86] width 78 height 14
type input "[DATE]"
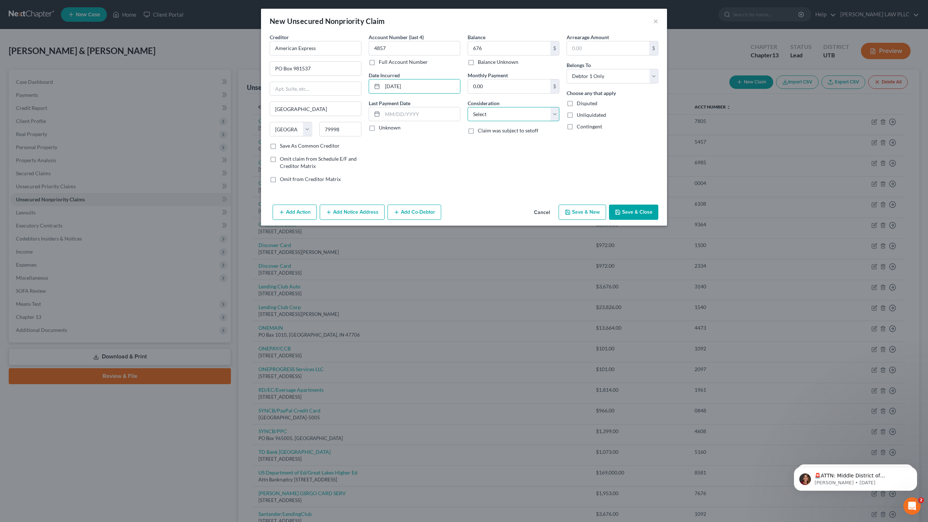
click at [491, 113] on select "Select Cable / Satellite Services Collection Agency Credit Card Debt Debt Couns…" at bounding box center [514, 114] width 92 height 14
select select "2"
click at [468, 107] on select "Select Cable / Satellite Services Collection Agency Credit Card Debt Debt Couns…" at bounding box center [514, 114] width 92 height 14
click at [646, 212] on button "Save & Close" at bounding box center [633, 211] width 49 height 15
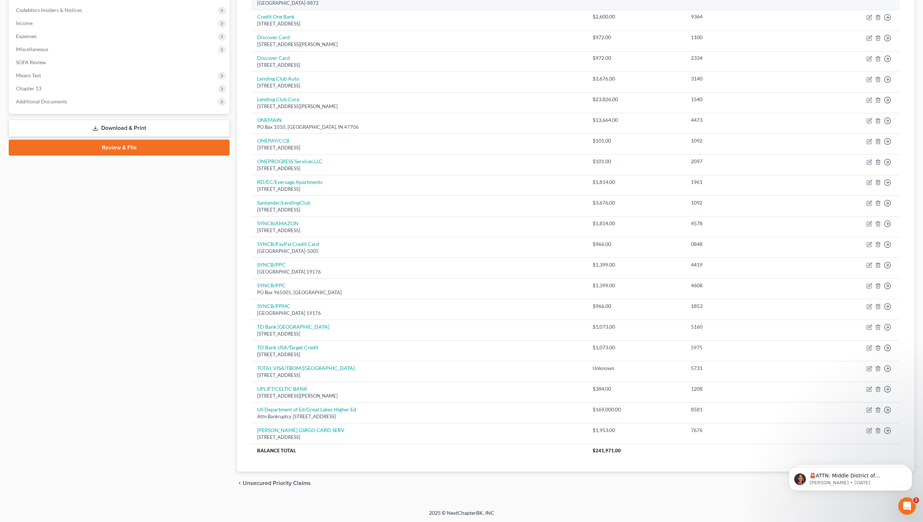
scroll to position [229, 0]
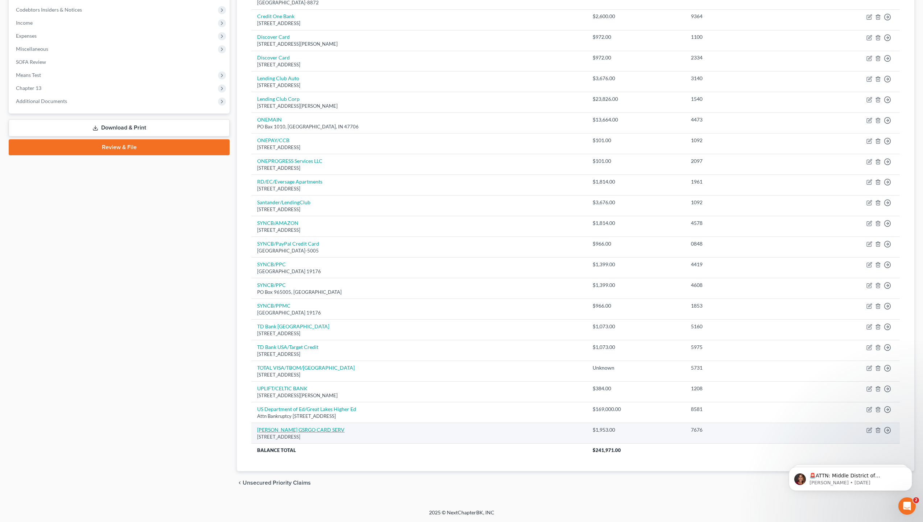
click at [300, 428] on link "[PERSON_NAME] GSRGO CARD SERV" at bounding box center [300, 429] width 87 height 6
select select "24"
select select "2"
select select "0"
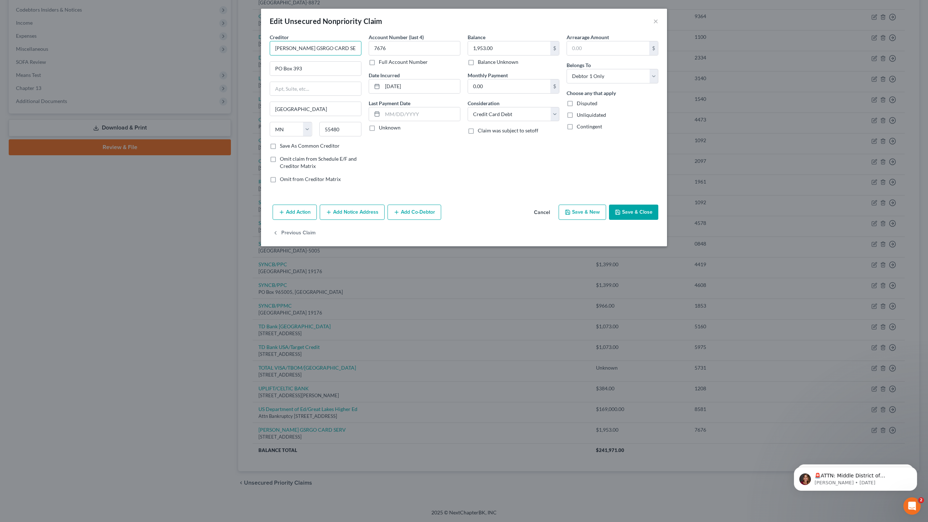
click at [299, 48] on input "[PERSON_NAME] GSRGO CARD SERV" at bounding box center [316, 48] width 92 height 14
type input "[PERSON_NAME] FARGO CARD SERV"
click at [637, 212] on button "Save & Close" at bounding box center [633, 211] width 49 height 15
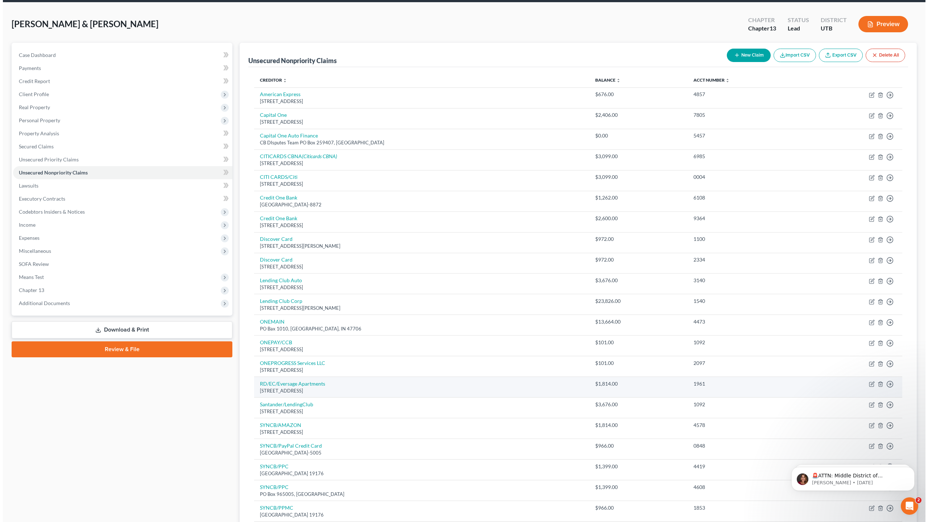
scroll to position [0, 0]
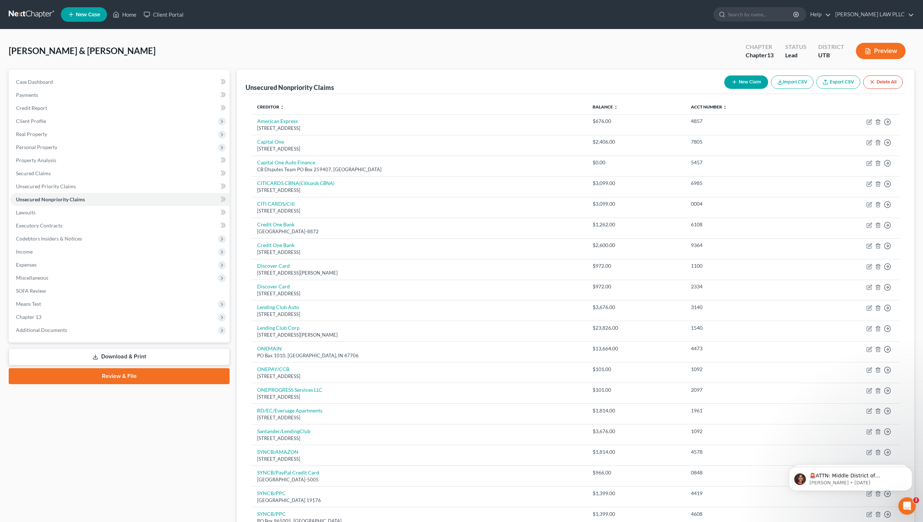
click at [746, 82] on button "New Claim" at bounding box center [746, 81] width 44 height 13
select select "2"
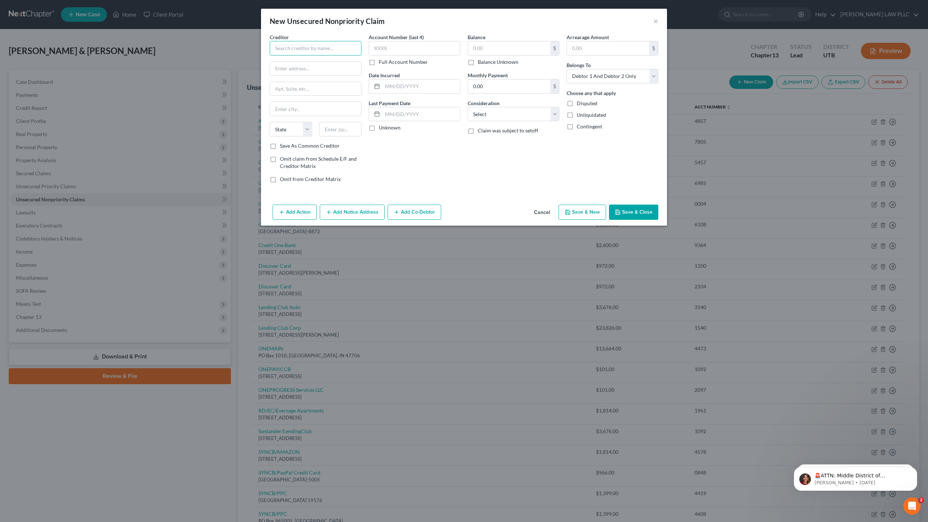
click at [296, 47] on input "text" at bounding box center [316, 48] width 92 height 14
type input "AFFIRM INC"
click at [402, 51] on input "text" at bounding box center [415, 48] width 92 height 14
type input "Y20W"
click at [471, 51] on input "text" at bounding box center [509, 48] width 82 height 14
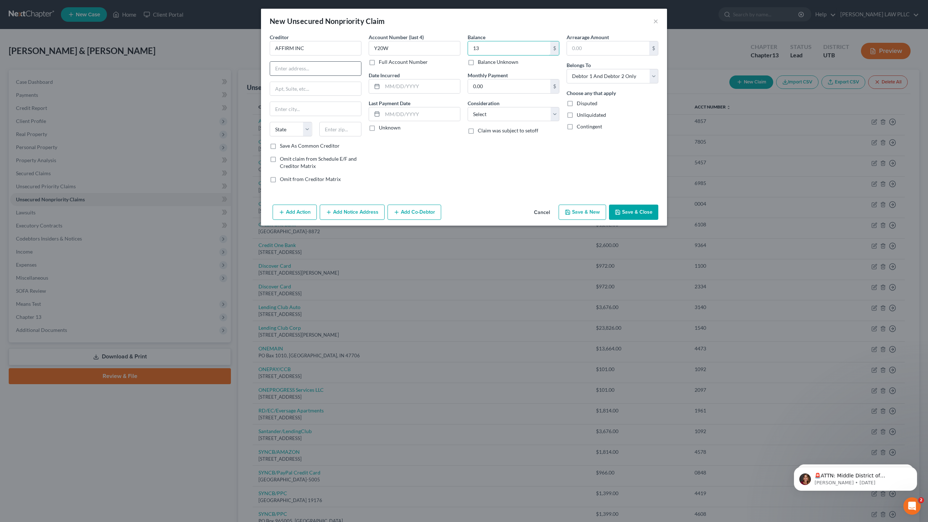
type input "13"
click at [316, 65] on input "text" at bounding box center [315, 69] width 91 height 14
type input "[STREET_ADDRESS][US_STATE]"
click at [294, 111] on input "text" at bounding box center [315, 109] width 91 height 14
type input "[GEOGRAPHIC_DATA]"
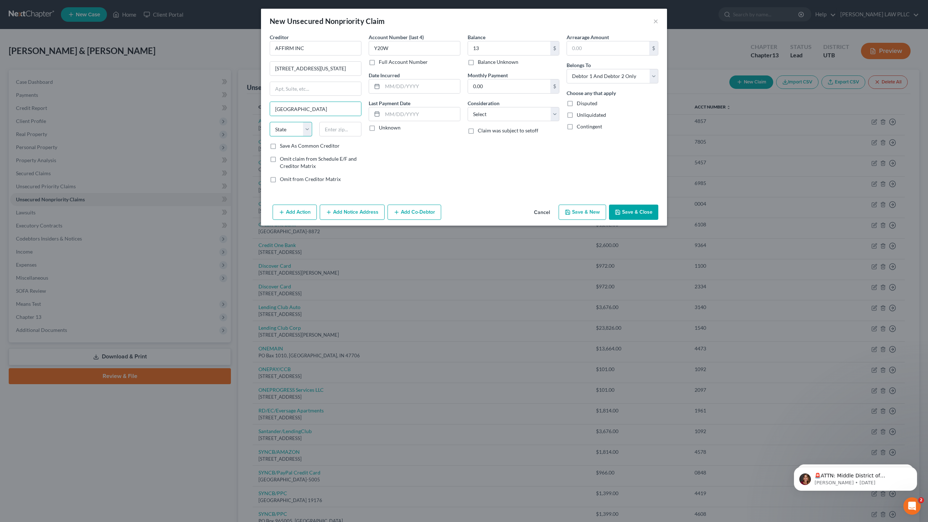
click at [295, 125] on select "State [US_STATE] AK AR AZ CA CO CT DE DC [GEOGRAPHIC_DATA] [GEOGRAPHIC_DATA] GU…" at bounding box center [291, 129] width 42 height 14
select select "4"
click at [270, 122] on select "State [US_STATE] AK AR AZ CA CO CT DE DC [GEOGRAPHIC_DATA] [GEOGRAPHIC_DATA] GU…" at bounding box center [291, 129] width 42 height 14
click at [340, 128] on input "text" at bounding box center [340, 129] width 42 height 14
type input "94108"
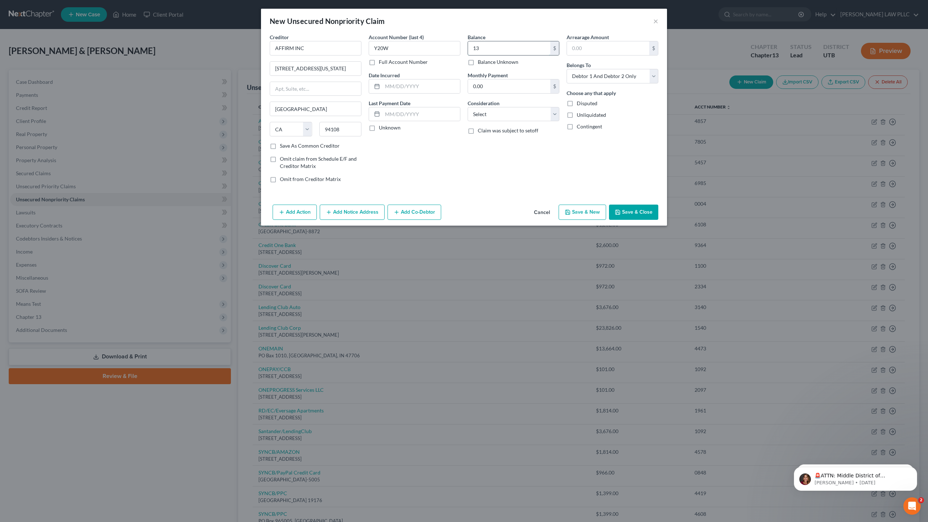
click at [495, 50] on input "13" at bounding box center [509, 48] width 82 height 14
click at [585, 75] on select "Select Debtor 1 Only Debtor 2 Only Debtor 1 And Debtor 2 Only At Least One Of T…" at bounding box center [613, 76] width 92 height 14
select select "1"
click at [567, 69] on select "Select Debtor 1 Only Debtor 2 Only Debtor 1 And Debtor 2 Only At Least One Of T…" at bounding box center [613, 76] width 92 height 14
click at [397, 87] on input "text" at bounding box center [421, 86] width 78 height 14
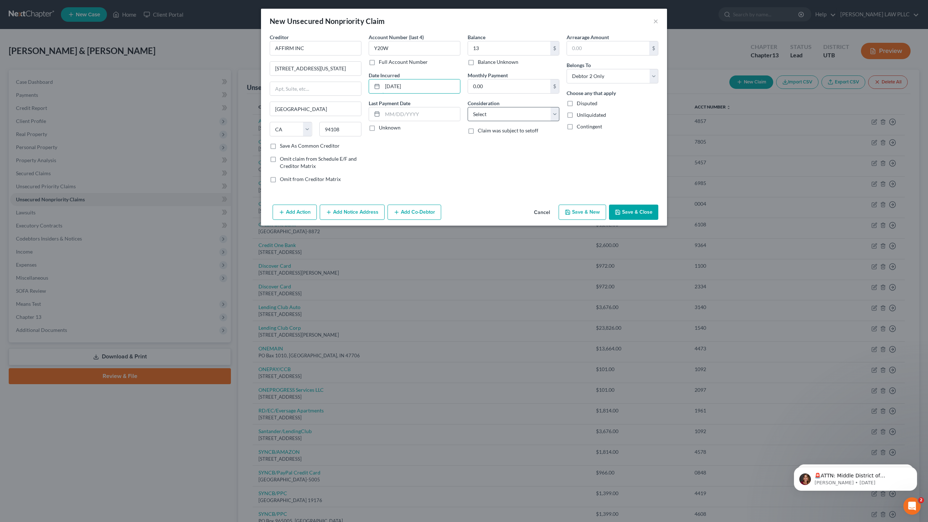
type input "[DATE]"
click at [505, 112] on select "Select Cable / Satellite Services Collection Agency Credit Card Debt Debt Couns…" at bounding box center [514, 114] width 92 height 14
select select "2"
click at [468, 107] on select "Select Cable / Satellite Services Collection Agency Credit Card Debt Debt Couns…" at bounding box center [514, 114] width 92 height 14
click at [643, 211] on button "Save & Close" at bounding box center [633, 211] width 49 height 15
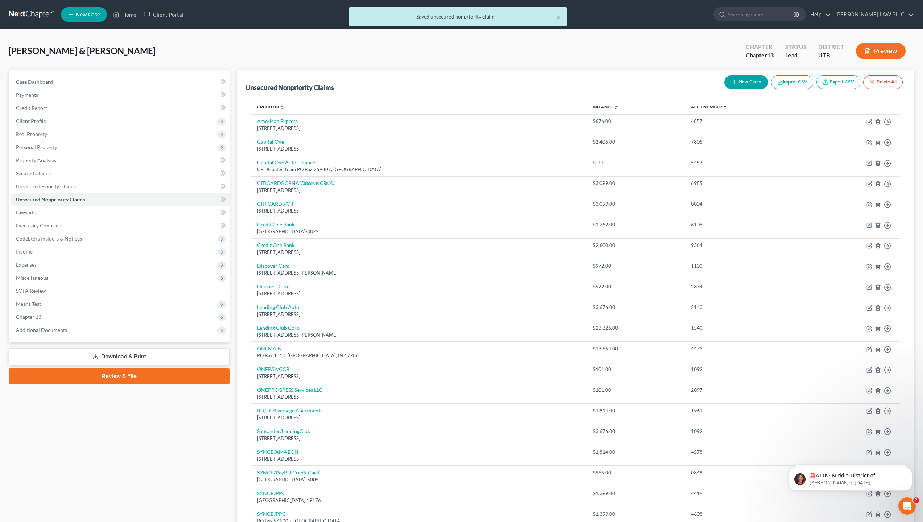
click at [748, 78] on button "New Claim" at bounding box center [746, 81] width 44 height 13
select select "2"
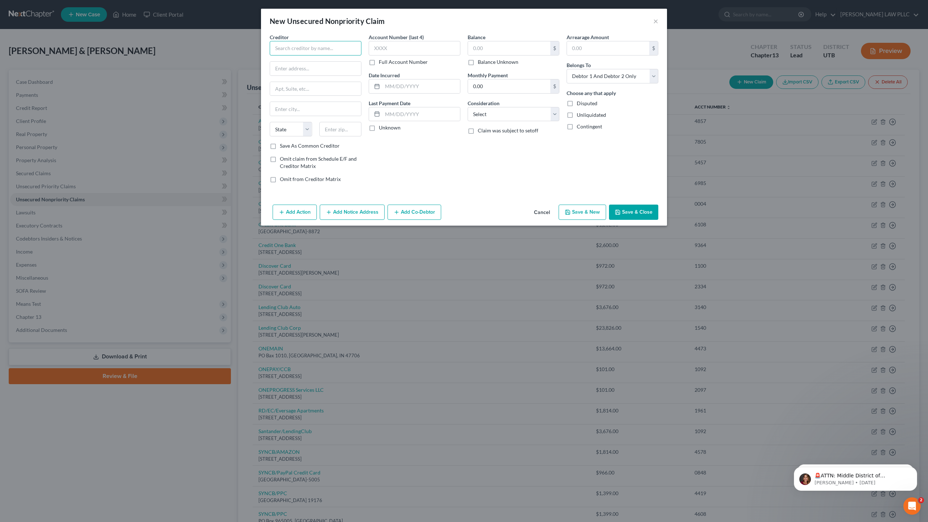
click at [328, 46] on input "text" at bounding box center [316, 48] width 92 height 14
type input "American Express"
click at [396, 48] on input "text" at bounding box center [415, 48] width 92 height 14
type input "1673"
click at [478, 49] on input "text" at bounding box center [509, 48] width 82 height 14
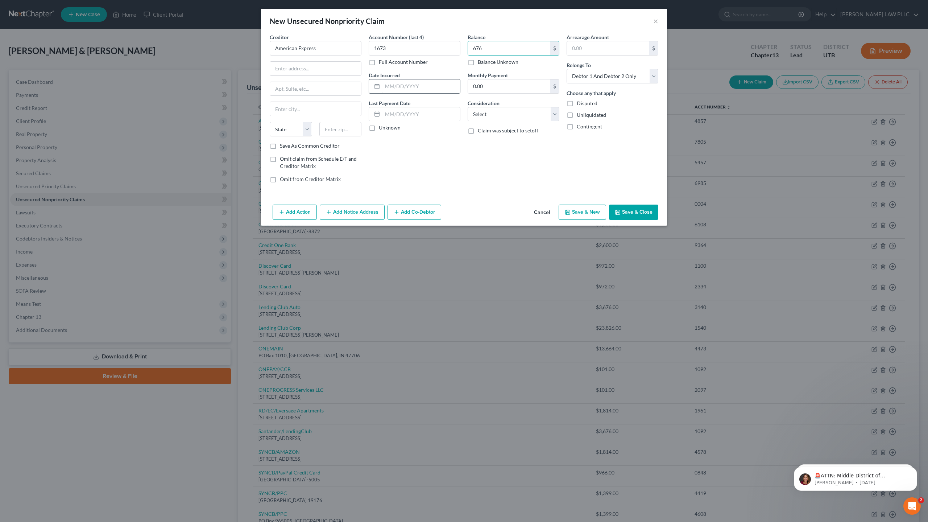
type input "676"
click at [399, 86] on input "text" at bounding box center [421, 86] width 78 height 14
type input "[DATE]"
click at [589, 78] on select "Select Debtor 1 Only Debtor 2 Only Debtor 1 And Debtor 2 Only At Least One Of T…" at bounding box center [613, 76] width 92 height 14
select select "1"
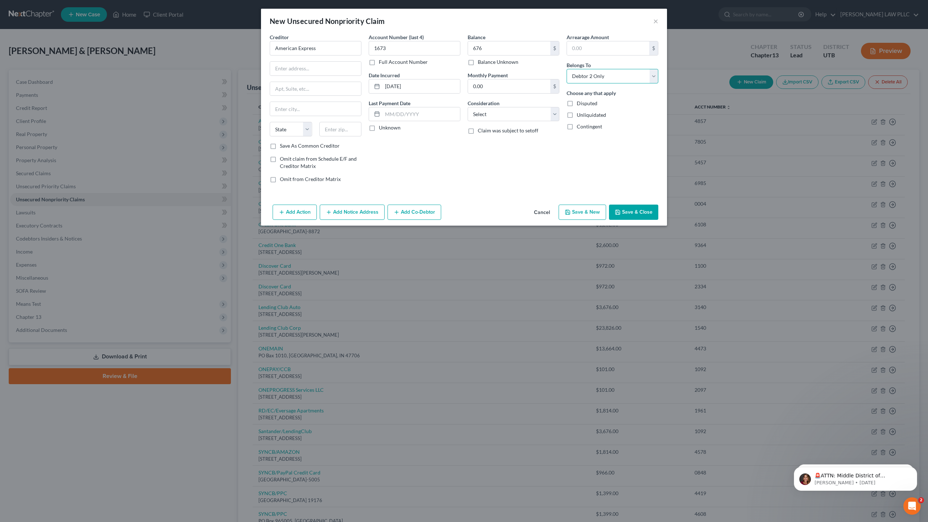
click at [567, 69] on select "Select Debtor 1 Only Debtor 2 Only Debtor 1 And Debtor 2 Only At Least One Of T…" at bounding box center [613, 76] width 92 height 14
click at [490, 111] on select "Select Cable / Satellite Services Collection Agency Credit Card Debt Debt Couns…" at bounding box center [514, 114] width 92 height 14
select select "2"
click at [468, 107] on select "Select Cable / Satellite Services Collection Agency Credit Card Debt Debt Couns…" at bounding box center [514, 114] width 92 height 14
click at [297, 70] on input "text" at bounding box center [315, 69] width 91 height 14
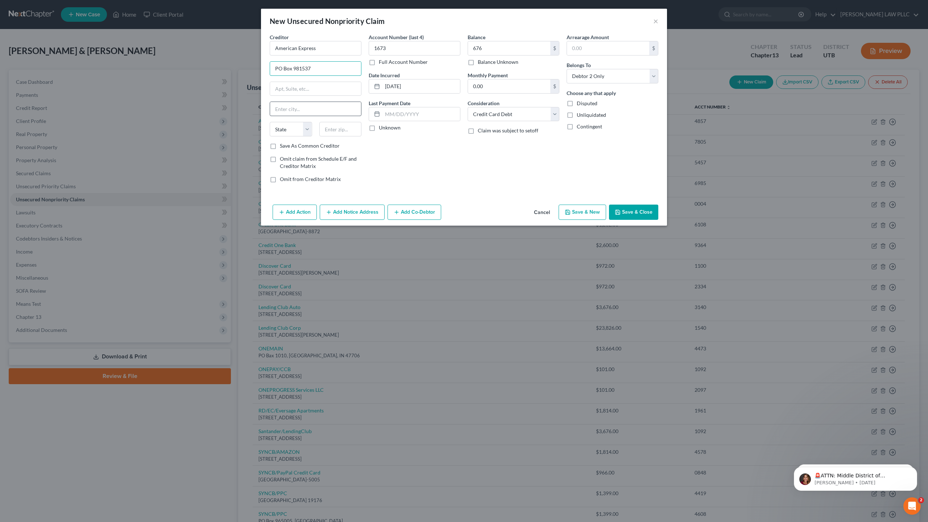
type input "PO Box 981537"
click at [287, 106] on input "text" at bounding box center [315, 109] width 91 height 14
type input "[GEOGRAPHIC_DATA]"
click at [285, 133] on select "State [US_STATE] AK AR AZ CA CO CT DE DC [GEOGRAPHIC_DATA] [GEOGRAPHIC_DATA] GU…" at bounding box center [291, 129] width 42 height 14
select select "45"
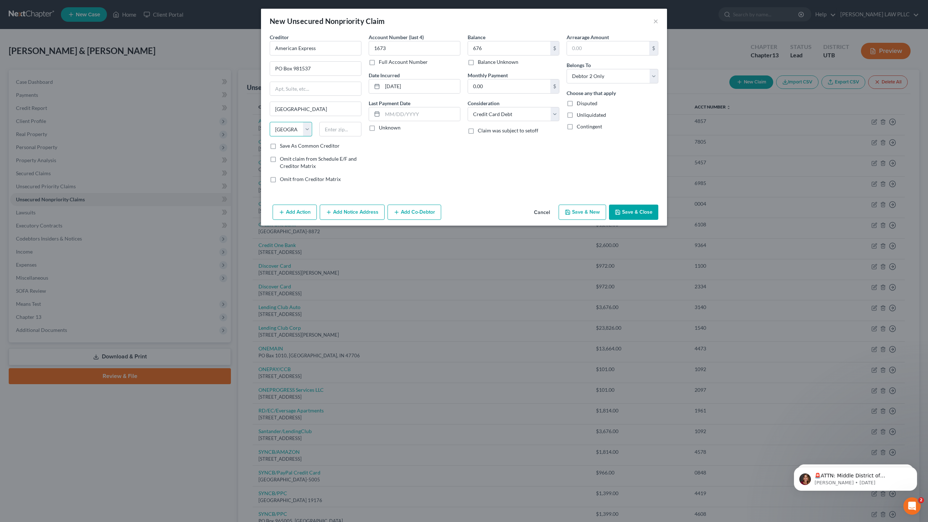
click at [270, 122] on select "State [US_STATE] AK AR AZ CA CO CT DE DC [GEOGRAPHIC_DATA] [GEOGRAPHIC_DATA] GU…" at bounding box center [291, 129] width 42 height 14
click at [343, 133] on input "text" at bounding box center [340, 129] width 42 height 14
type input "79998"
click at [581, 212] on button "Save & New" at bounding box center [582, 211] width 47 height 15
select select "2"
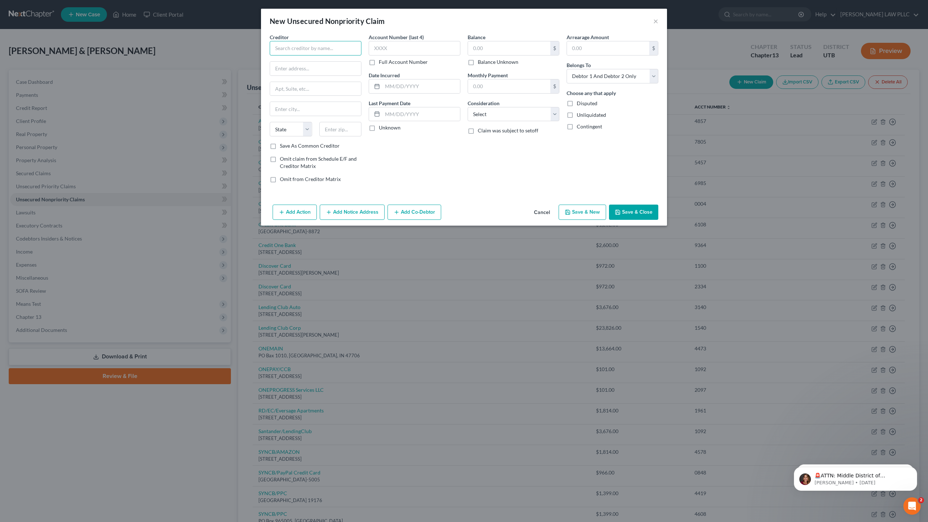
click at [298, 49] on input "text" at bounding box center [316, 48] width 92 height 14
type input "Capital One"
click at [390, 45] on input "text" at bounding box center [415, 48] width 92 height 14
type input "7805"
click at [409, 88] on input "text" at bounding box center [421, 86] width 78 height 14
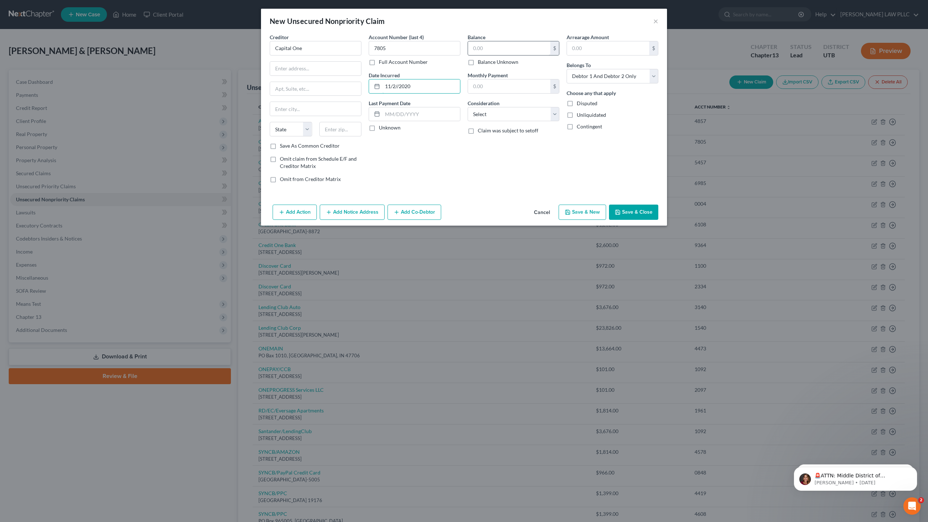
type input "11/2//2020"
click at [486, 50] on input "text" at bounding box center [509, 48] width 82 height 14
type input "479"
click at [577, 74] on select "Select Debtor 1 Only Debtor 2 Only Debtor 1 And Debtor 2 Only At Least One Of T…" at bounding box center [613, 76] width 92 height 14
select select "1"
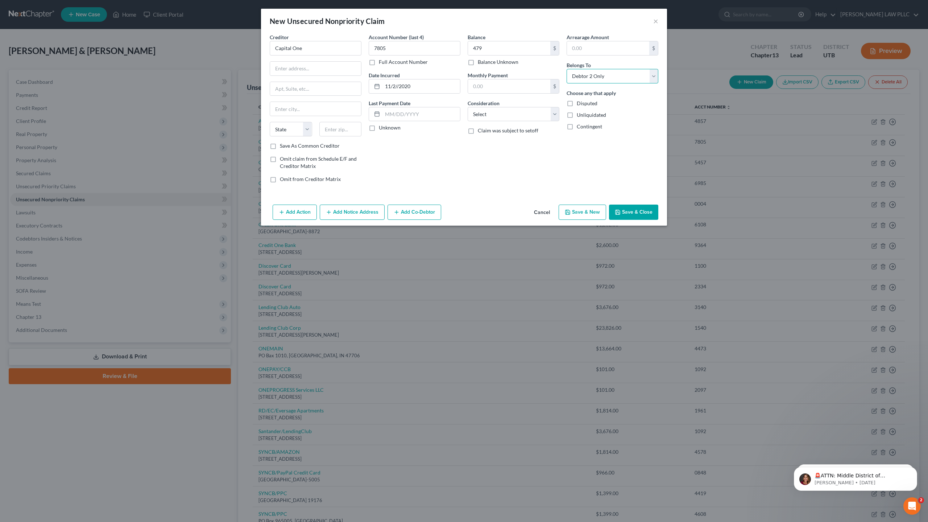
click at [567, 69] on select "Select Debtor 1 Only Debtor 2 Only Debtor 1 And Debtor 2 Only At Least One Of T…" at bounding box center [613, 76] width 92 height 14
click at [295, 68] on input "text" at bounding box center [315, 69] width 91 height 14
type input "PO Box 31293"
click at [286, 110] on input "text" at bounding box center [315, 109] width 91 height 14
type input "[GEOGRAPHIC_DATA]"
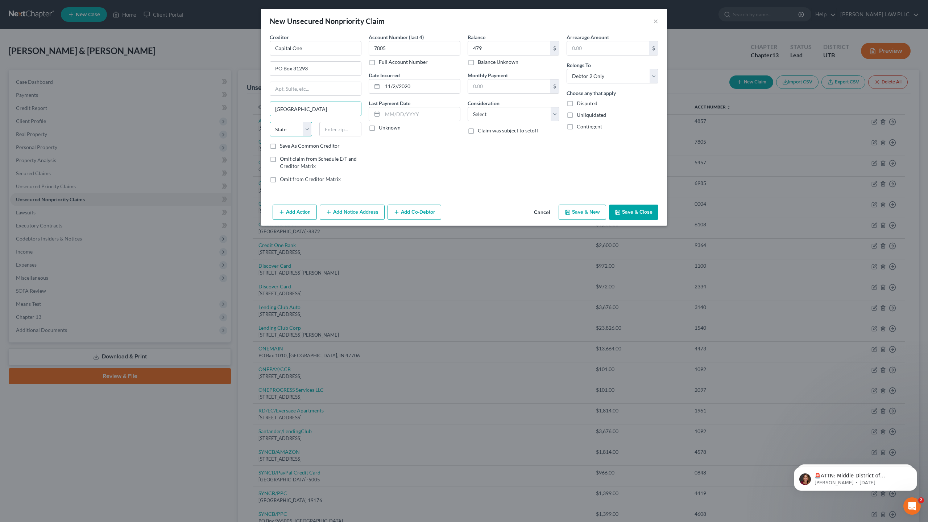
click at [280, 125] on select "State [US_STATE] AK AR AZ CA CO CT DE DC [GEOGRAPHIC_DATA] [GEOGRAPHIC_DATA] GU…" at bounding box center [291, 129] width 42 height 14
select select "46"
click at [286, 130] on select "State [US_STATE] AK AR AZ CA CO CT DE DC [GEOGRAPHIC_DATA] [GEOGRAPHIC_DATA] GU…" at bounding box center [291, 129] width 42 height 14
click at [328, 126] on input "text" at bounding box center [340, 129] width 42 height 14
type input "84131"
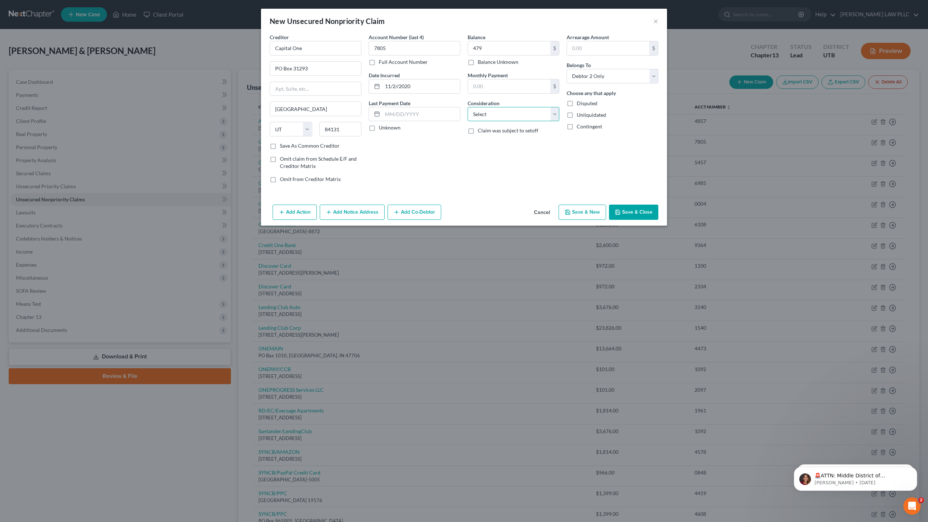
click at [488, 112] on select "Select Cable / Satellite Services Collection Agency Credit Card Debt Debt Couns…" at bounding box center [514, 114] width 92 height 14
select select "2"
click at [468, 107] on select "Select Cable / Satellite Services Collection Agency Credit Card Debt Debt Couns…" at bounding box center [514, 114] width 92 height 14
type input "1,897"
drag, startPoint x: 396, startPoint y: 47, endPoint x: 364, endPoint y: 47, distance: 31.9
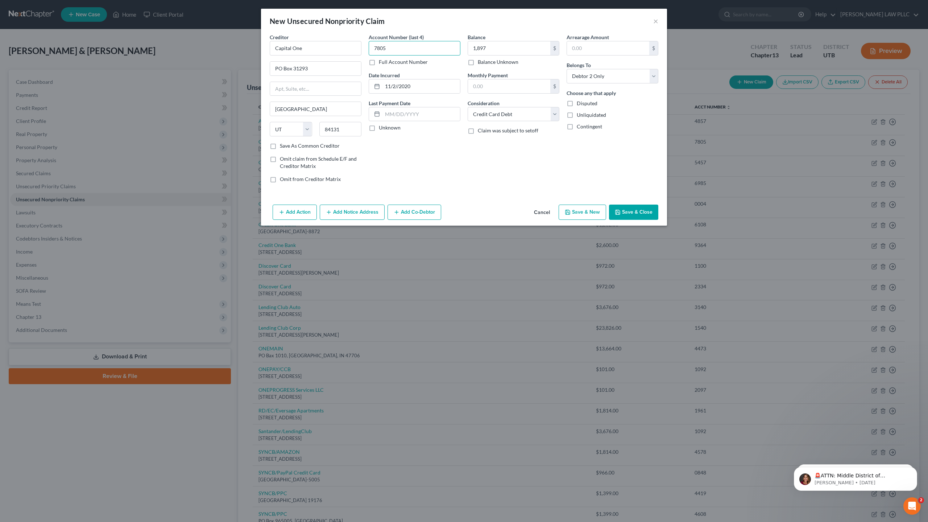
click at [364, 47] on div "Creditor * Capital One PO Box 31293 [GEOGRAPHIC_DATA] [US_STATE][GEOGRAPHIC_DAT…" at bounding box center [464, 110] width 396 height 155
type input "2342"
click at [583, 213] on button "Save & New" at bounding box center [582, 211] width 47 height 15
select select "2"
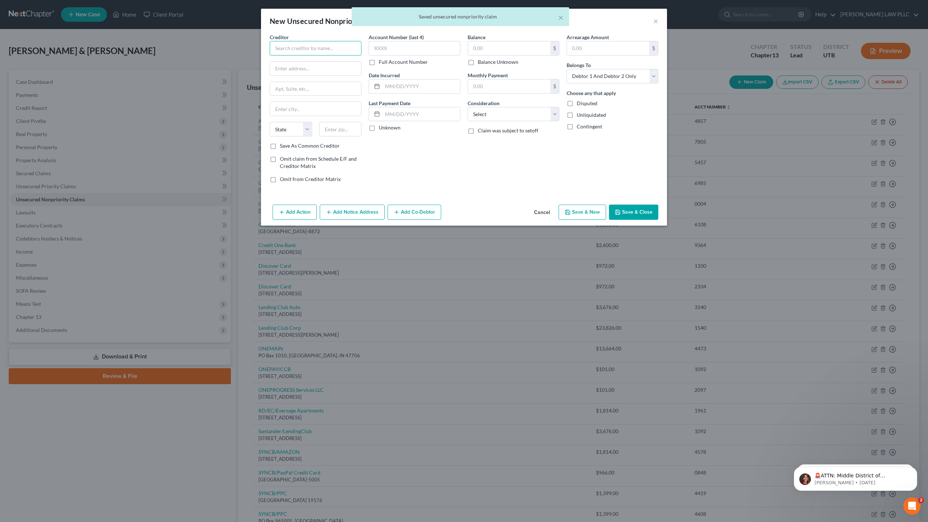
click at [290, 48] on input "text" at bounding box center [316, 48] width 92 height 14
type input "CITI Cards/CITIBANK"
click at [378, 52] on input "text" at bounding box center [415, 48] width 92 height 14
type input "2418"
click at [480, 50] on input "text" at bounding box center [509, 48] width 82 height 14
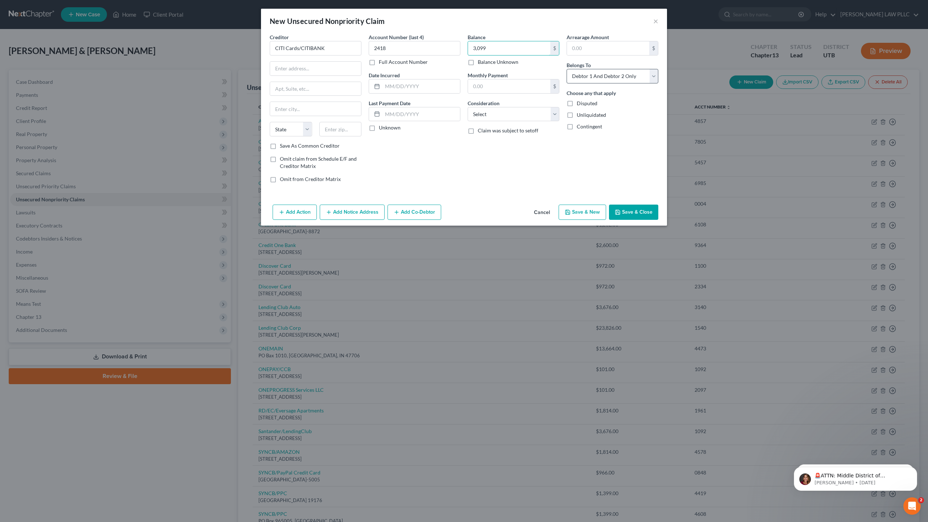
type input "3,099"
click at [607, 79] on select "Select Debtor 1 Only Debtor 2 Only Debtor 1 And Debtor 2 Only At Least One Of T…" at bounding box center [613, 76] width 92 height 14
select select "1"
click at [567, 69] on select "Select Debtor 1 Only Debtor 2 Only Debtor 1 And Debtor 2 Only At Least One Of T…" at bounding box center [613, 76] width 92 height 14
click at [303, 72] on input "text" at bounding box center [315, 69] width 91 height 14
